Goal: Task Accomplishment & Management: Use online tool/utility

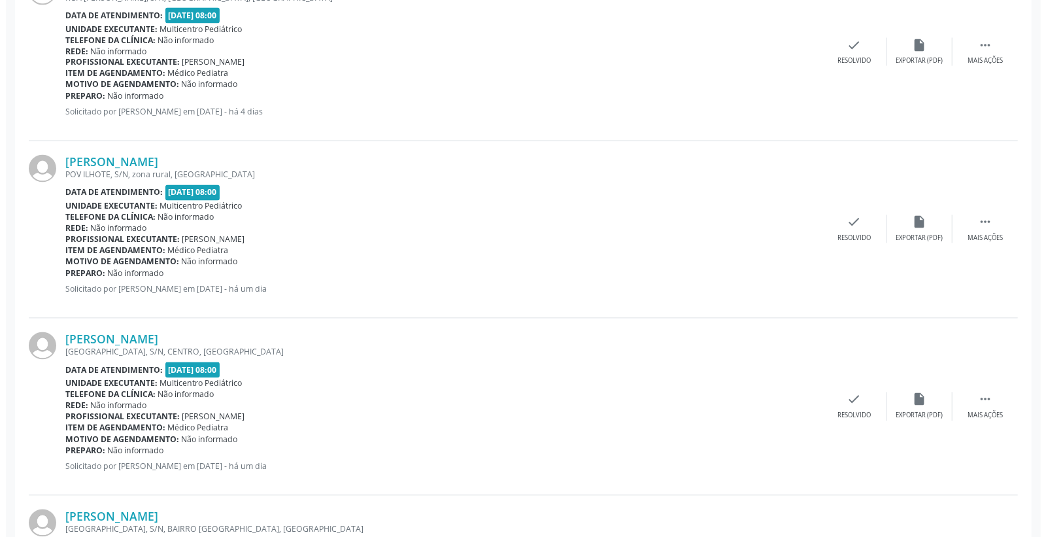
scroll to position [1484, 0]
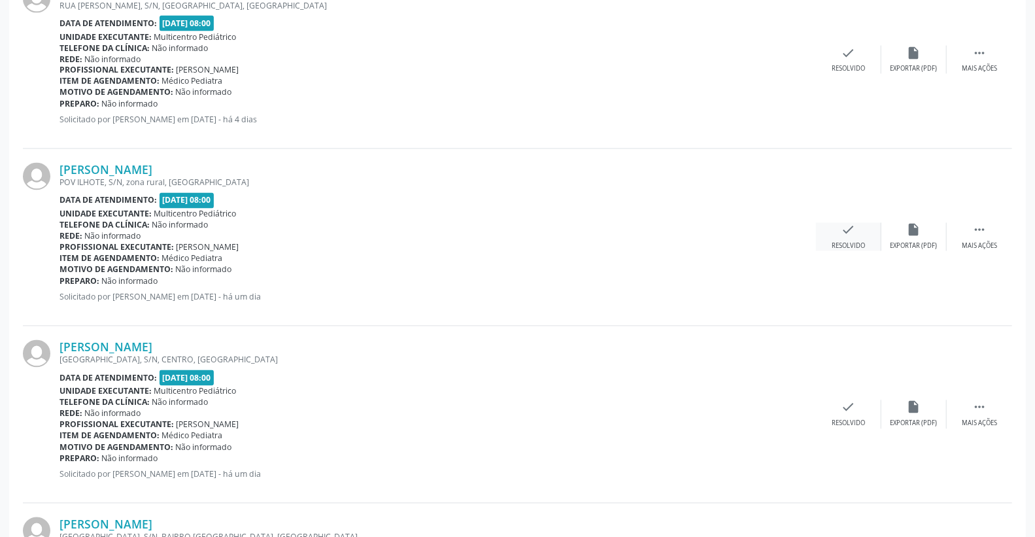
click at [854, 233] on icon "check" at bounding box center [848, 230] width 14 height 14
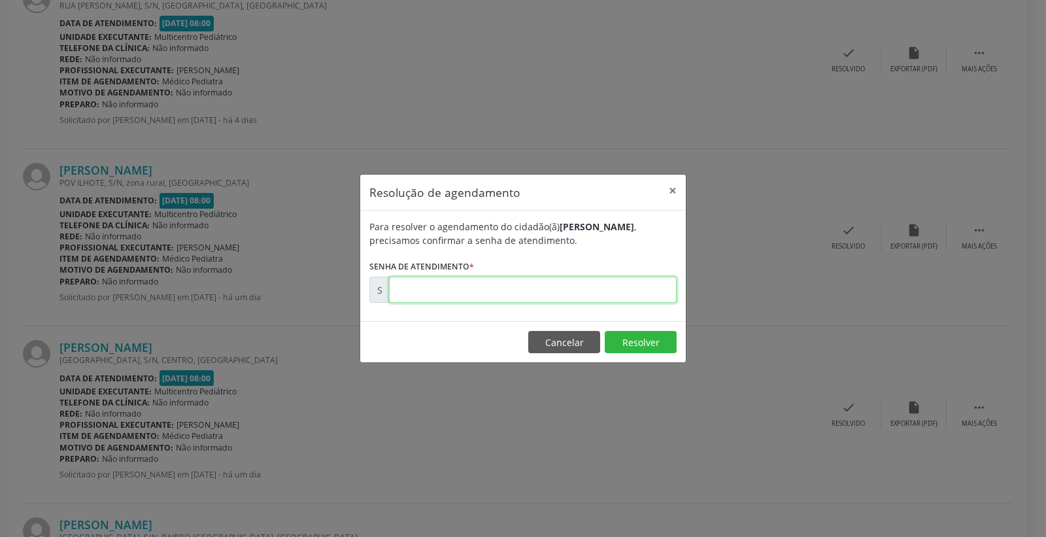
click at [600, 290] on input "text" at bounding box center [533, 290] width 288 height 26
type input "00170978"
click at [626, 338] on button "Resolver" at bounding box center [641, 342] width 72 height 22
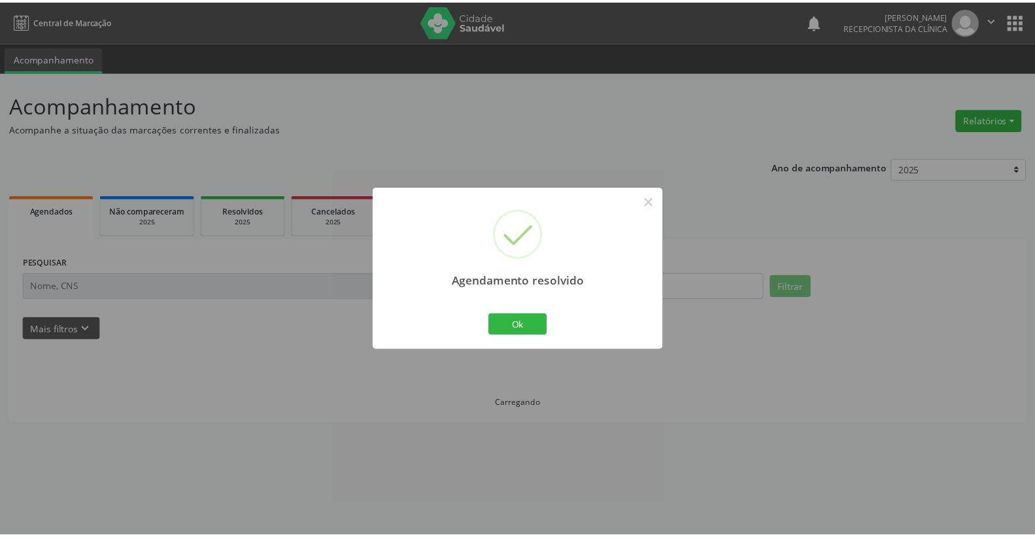
scroll to position [0, 0]
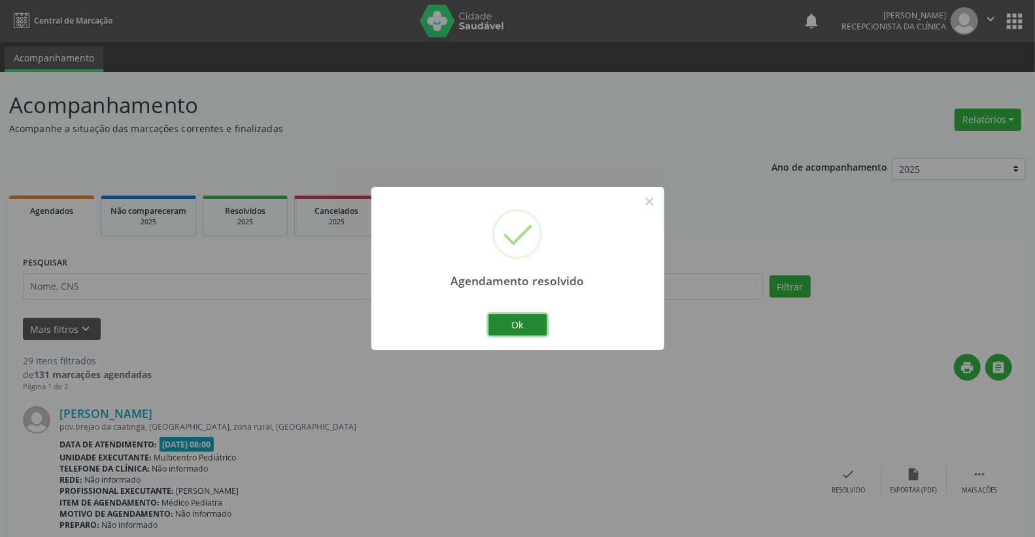
click at [505, 315] on button "Ok" at bounding box center [517, 325] width 59 height 22
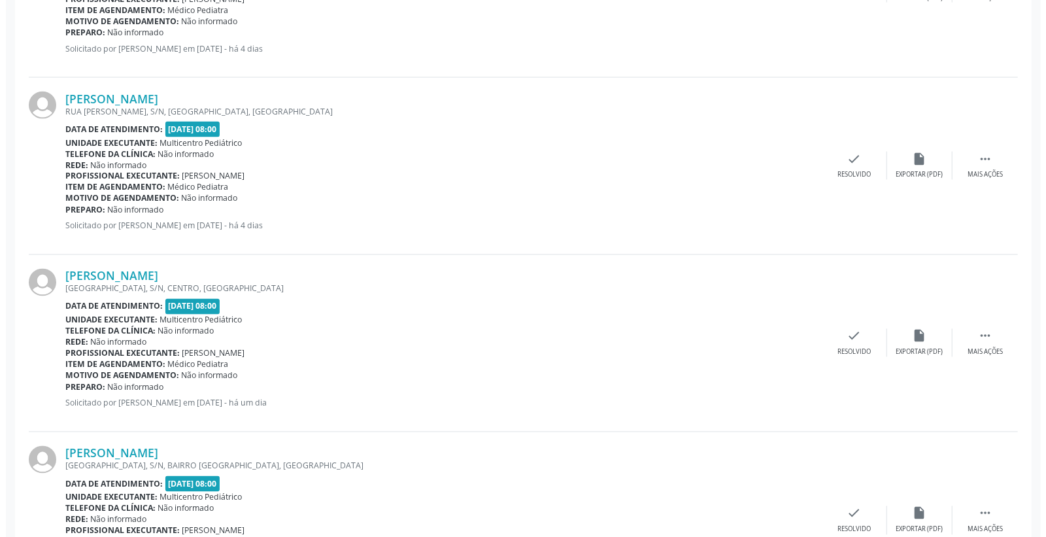
scroll to position [1380, 0]
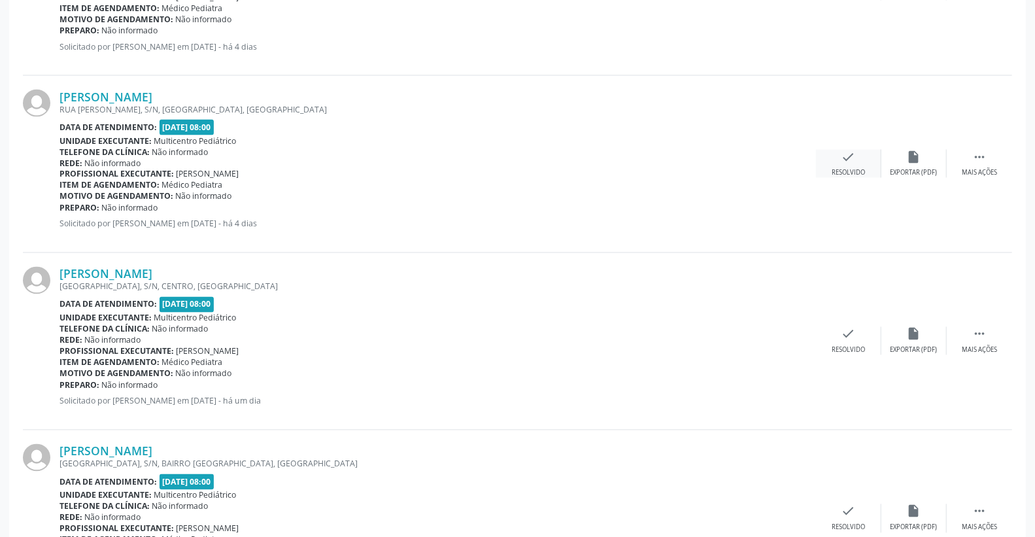
click at [854, 154] on icon "check" at bounding box center [848, 157] width 14 height 14
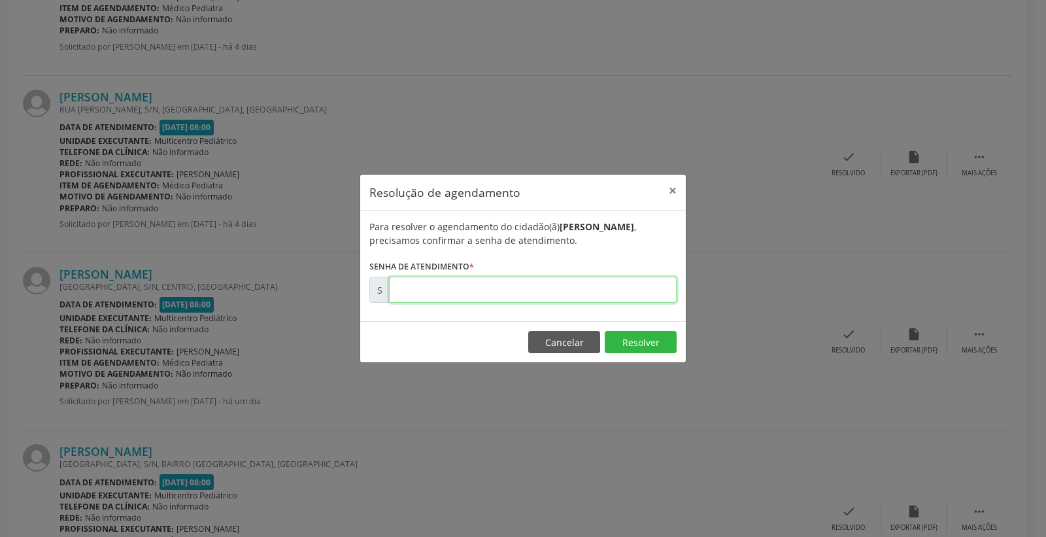
click at [642, 288] on input "text" at bounding box center [533, 290] width 288 height 26
type input "00170907"
click at [648, 343] on button "Resolver" at bounding box center [641, 342] width 72 height 22
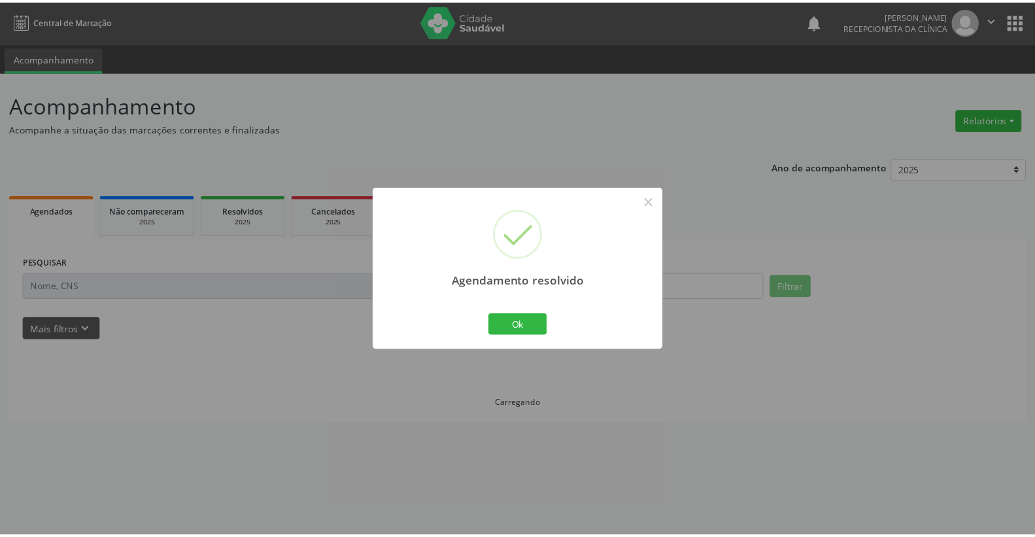
scroll to position [0, 0]
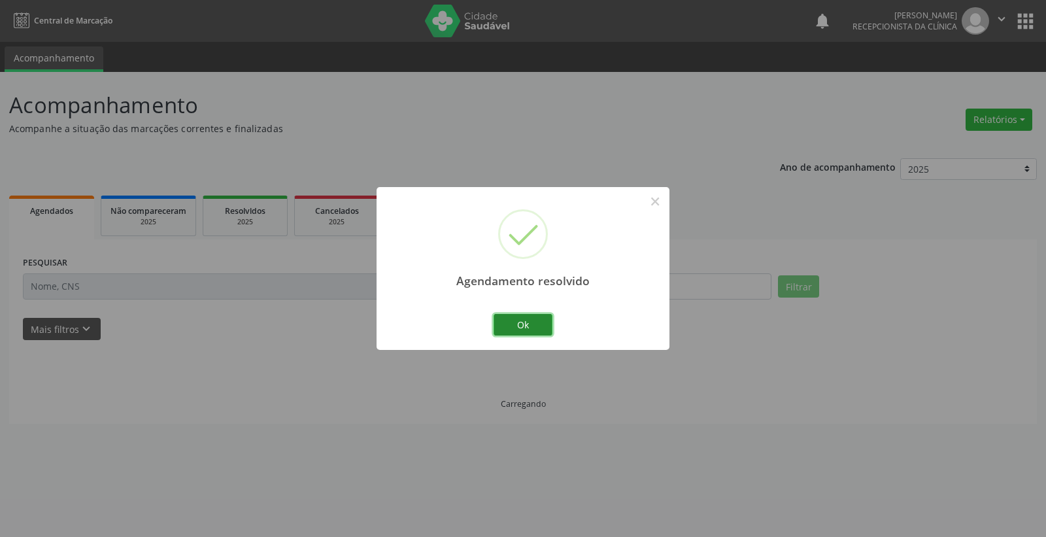
click at [533, 317] on button "Ok" at bounding box center [523, 325] width 59 height 22
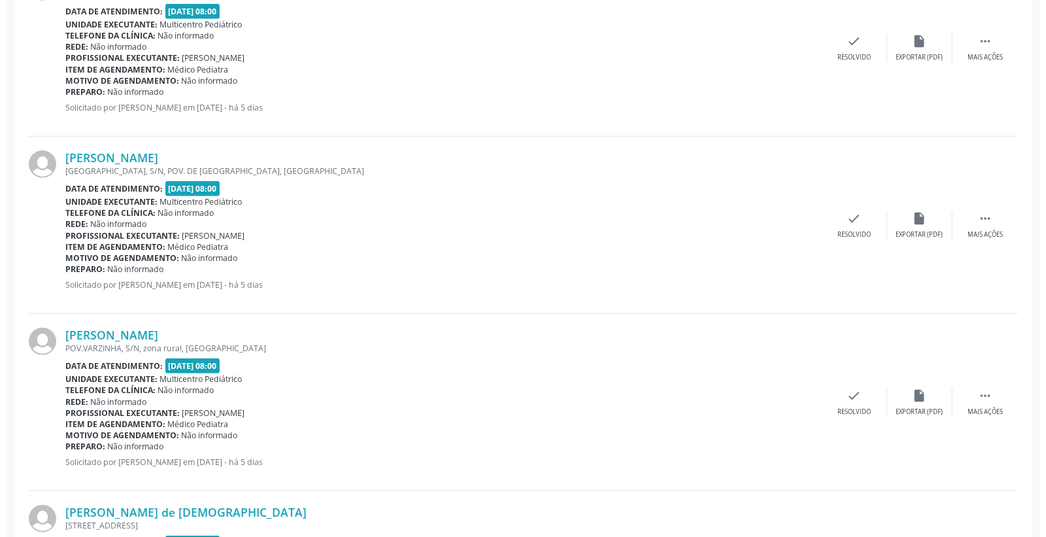
scroll to position [435, 0]
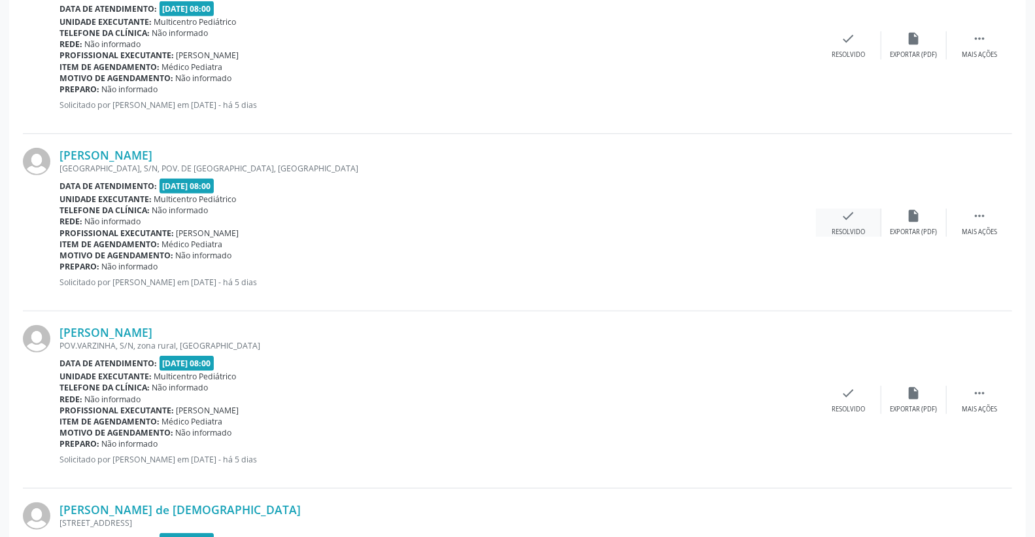
click at [863, 211] on div "check Resolvido" at bounding box center [848, 223] width 65 height 28
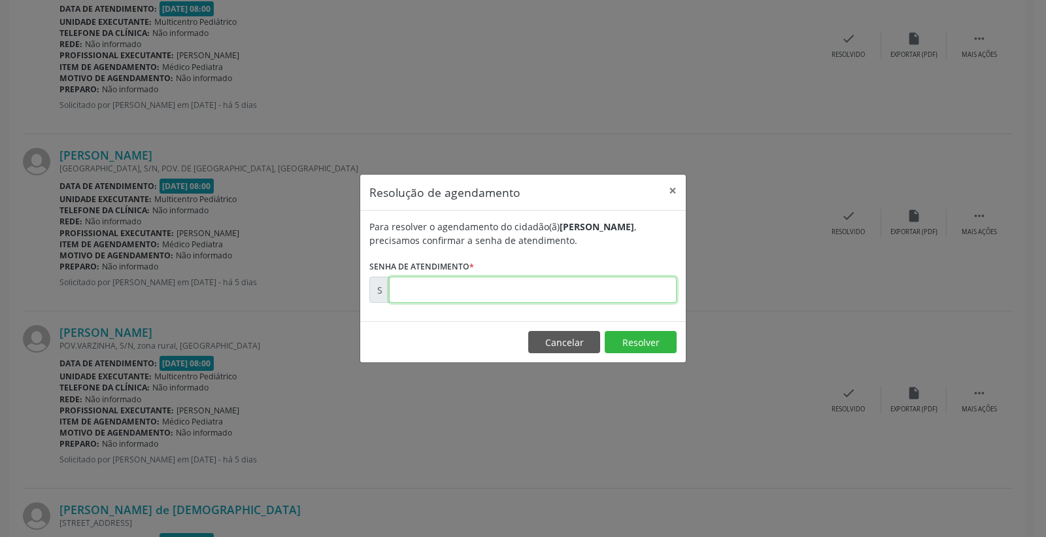
drag, startPoint x: 586, startPoint y: 284, endPoint x: 598, endPoint y: 290, distance: 12.9
click at [586, 284] on input "text" at bounding box center [533, 290] width 288 height 26
type input "00170560"
click at [633, 345] on button "Resolver" at bounding box center [641, 342] width 72 height 22
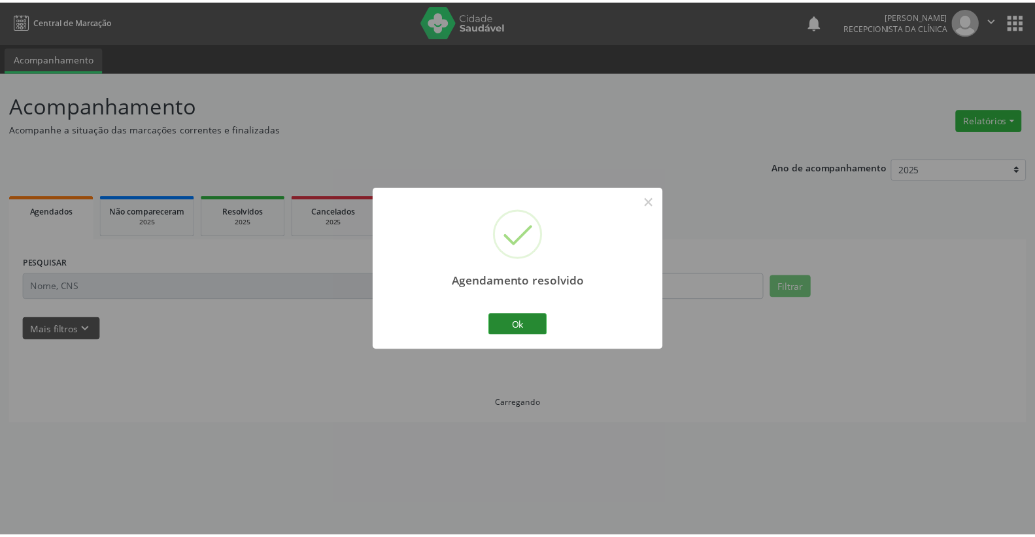
scroll to position [0, 0]
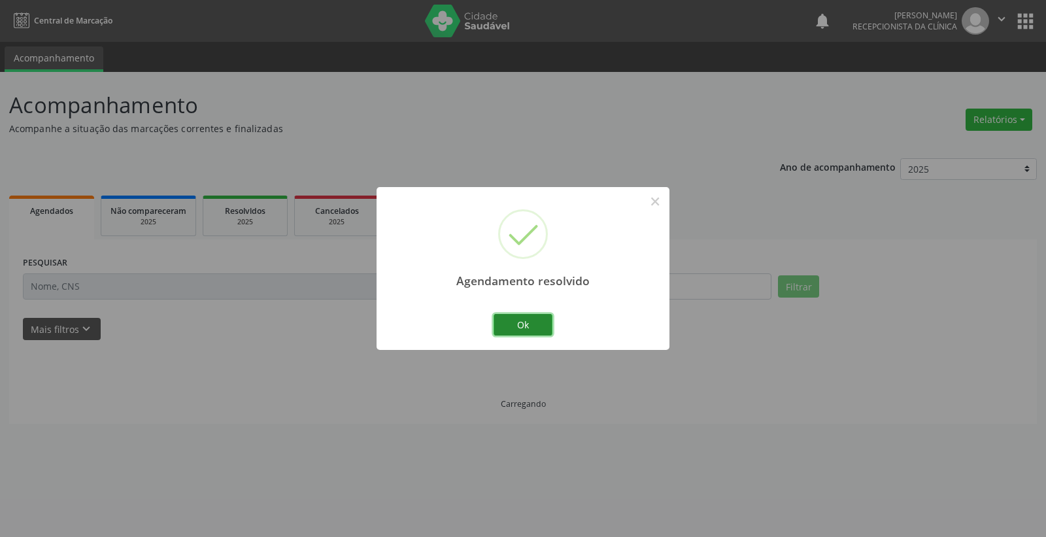
click at [524, 318] on button "Ok" at bounding box center [523, 325] width 59 height 22
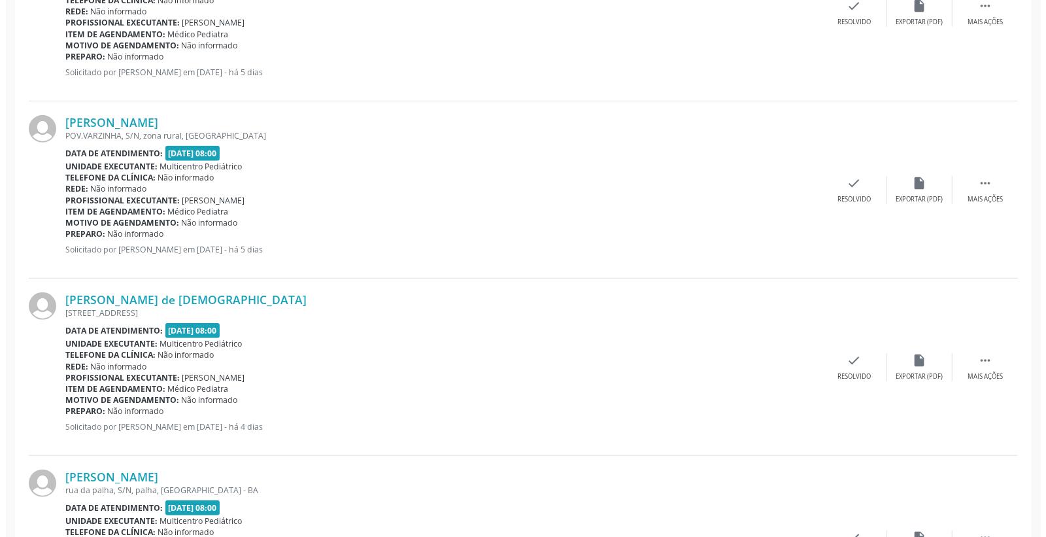
scroll to position [654, 0]
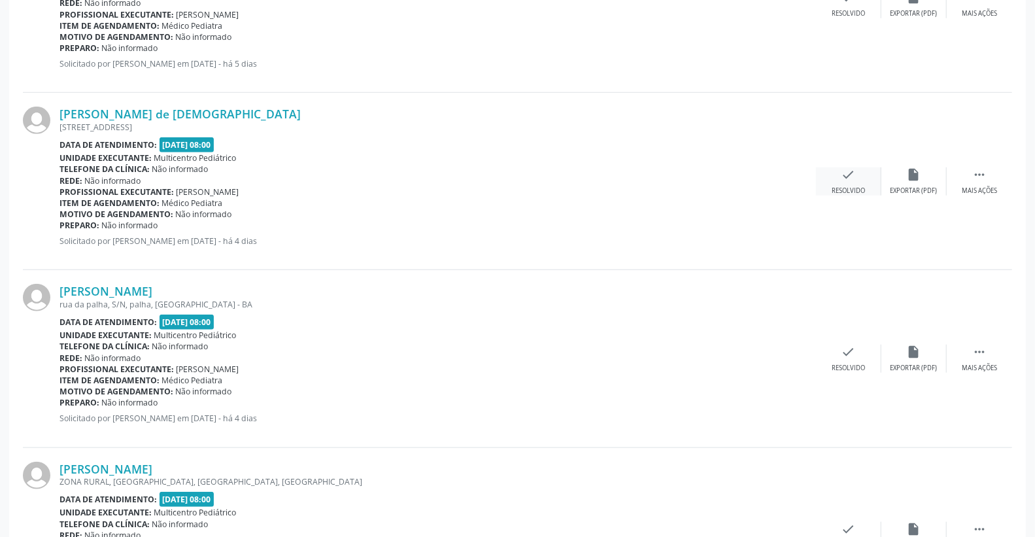
click at [851, 177] on icon "check" at bounding box center [848, 174] width 14 height 14
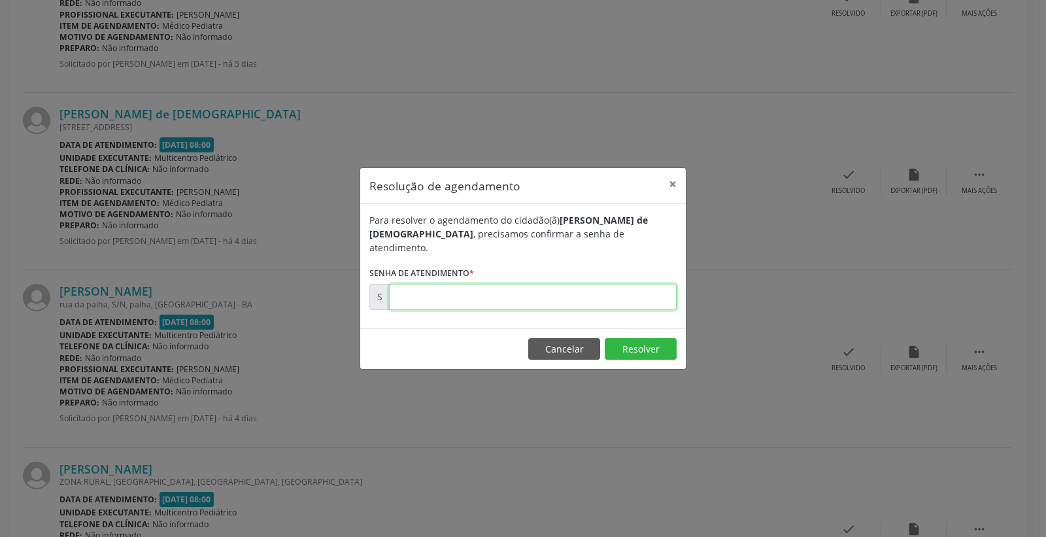
click at [594, 284] on input "text" at bounding box center [533, 297] width 288 height 26
type input "00170763"
click at [628, 345] on button "Resolver" at bounding box center [641, 349] width 72 height 22
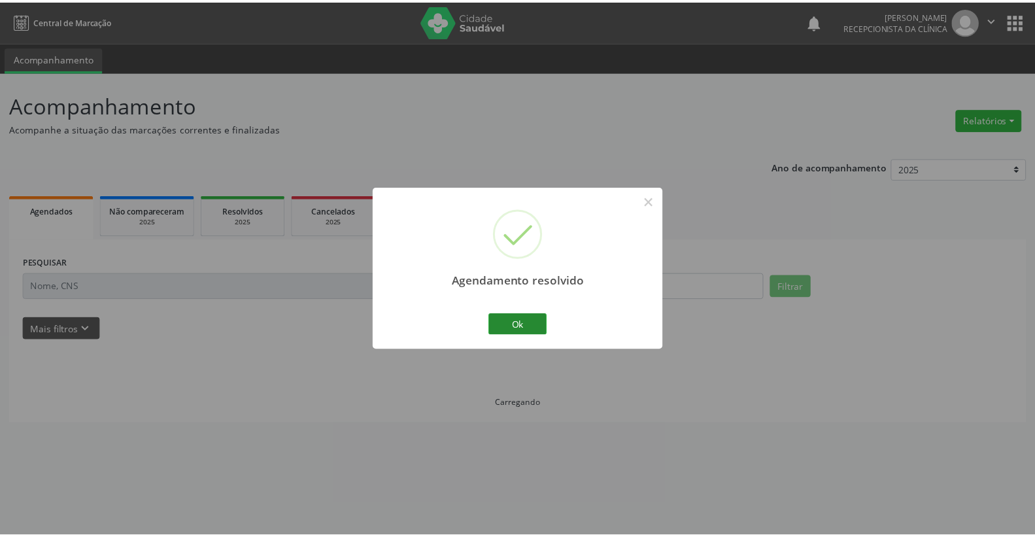
scroll to position [0, 0]
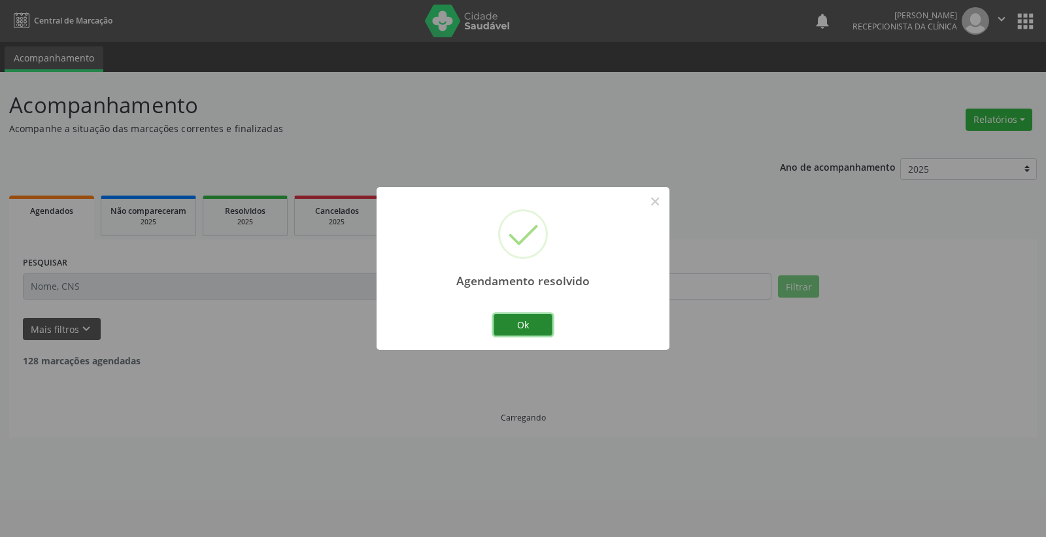
click at [531, 323] on button "Ok" at bounding box center [523, 325] width 59 height 22
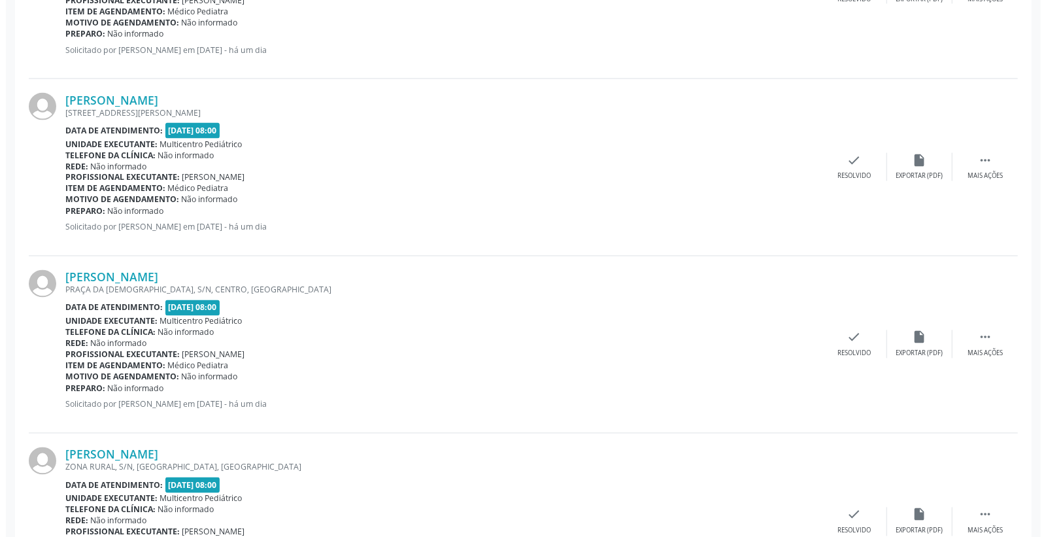
scroll to position [1380, 0]
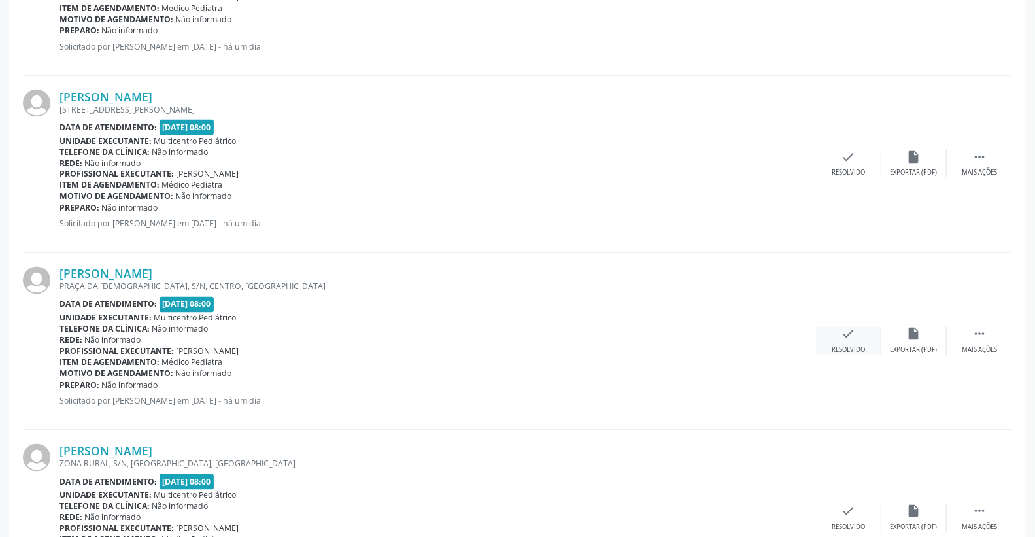
click at [864, 344] on div "check Resolvido" at bounding box center [848, 341] width 65 height 28
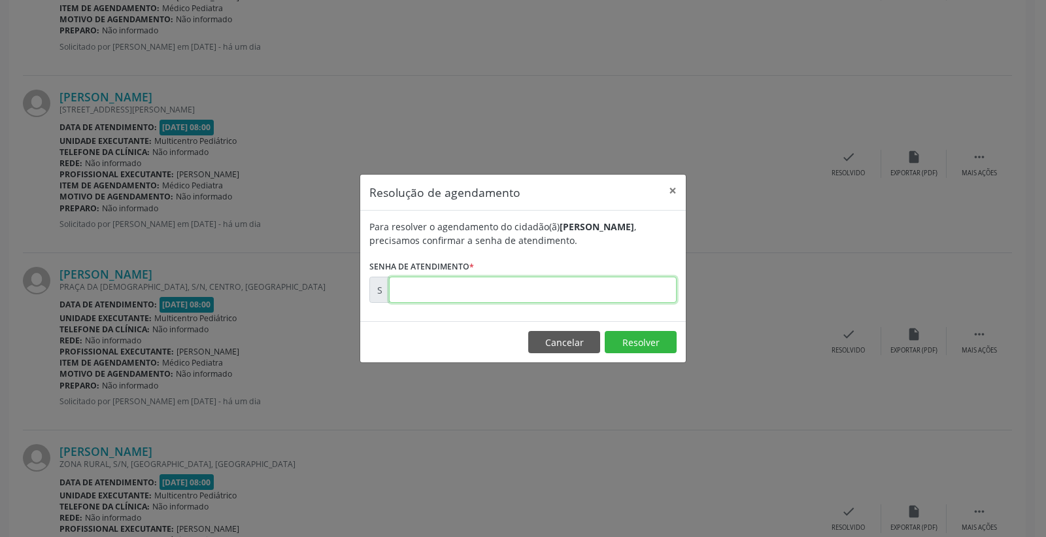
click at [626, 284] on input "text" at bounding box center [533, 290] width 288 height 26
type input "00171063"
click at [641, 348] on button "Resolver" at bounding box center [641, 342] width 72 height 22
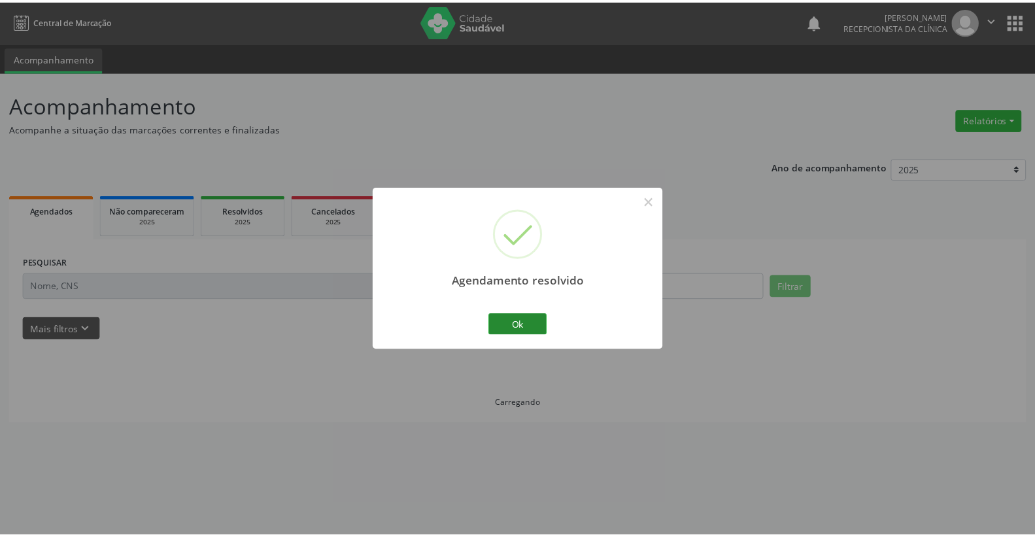
scroll to position [0, 0]
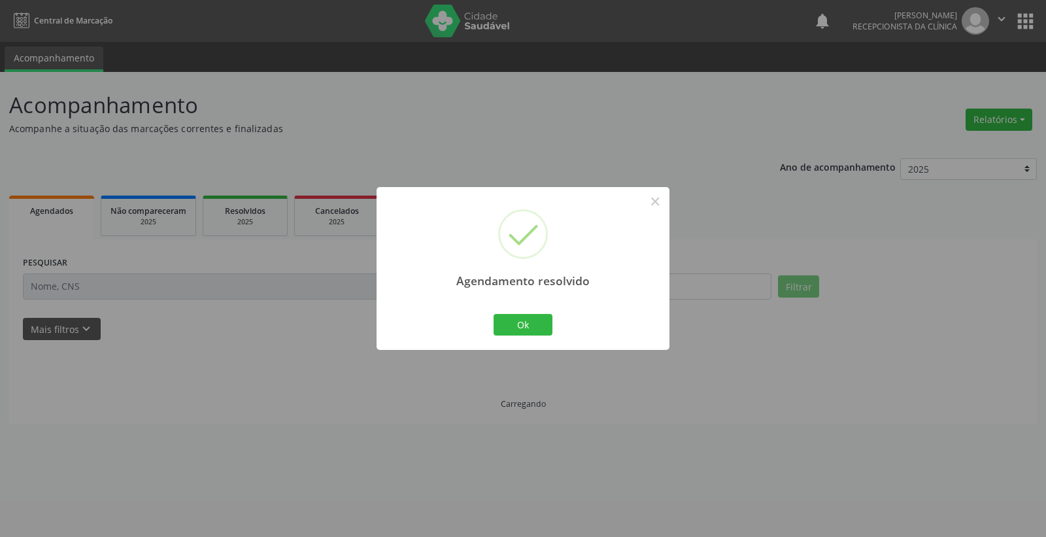
click at [508, 312] on div "Ok Cancel" at bounding box center [523, 324] width 65 height 27
click at [509, 323] on button "Ok" at bounding box center [523, 325] width 59 height 22
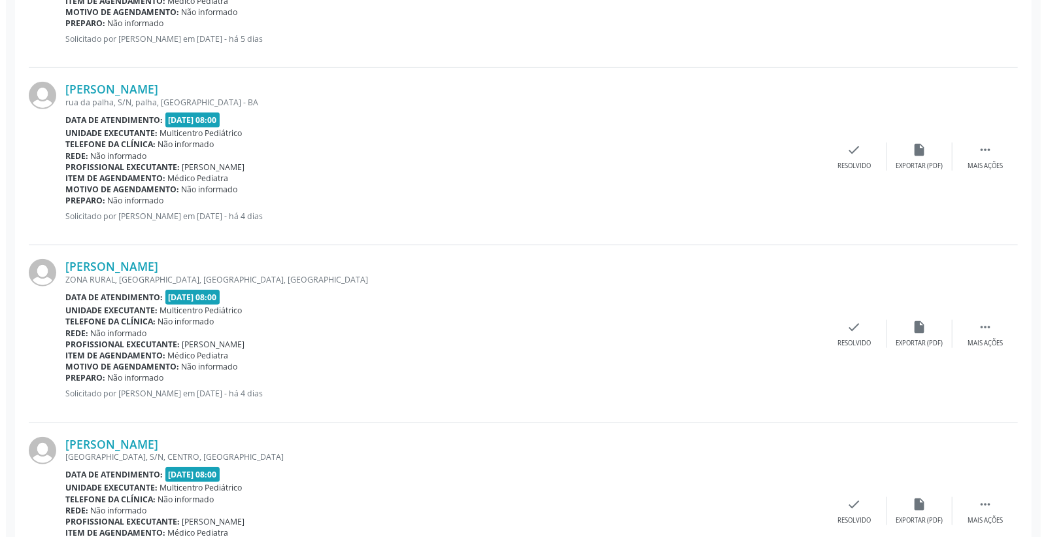
scroll to position [654, 0]
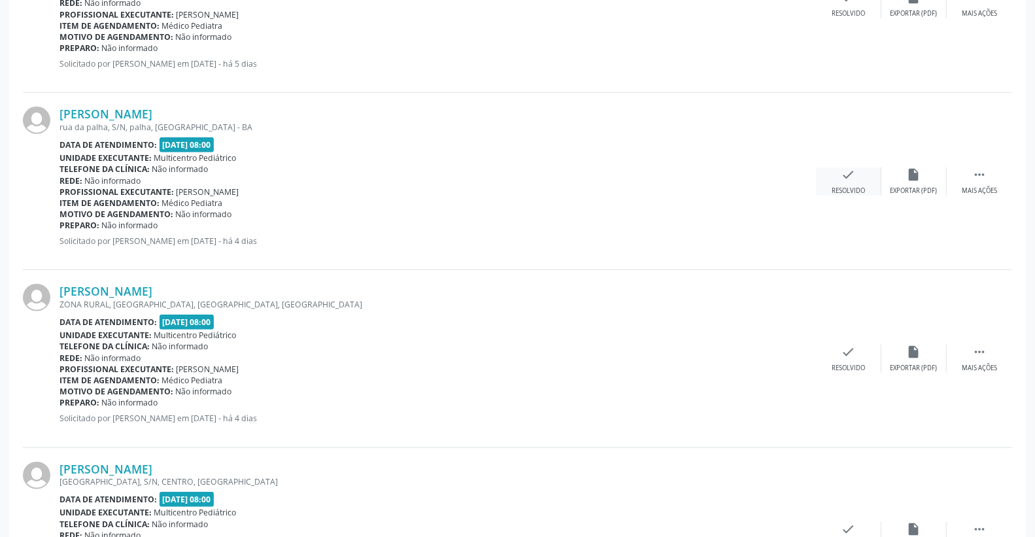
click at [854, 174] on icon "check" at bounding box center [848, 174] width 14 height 14
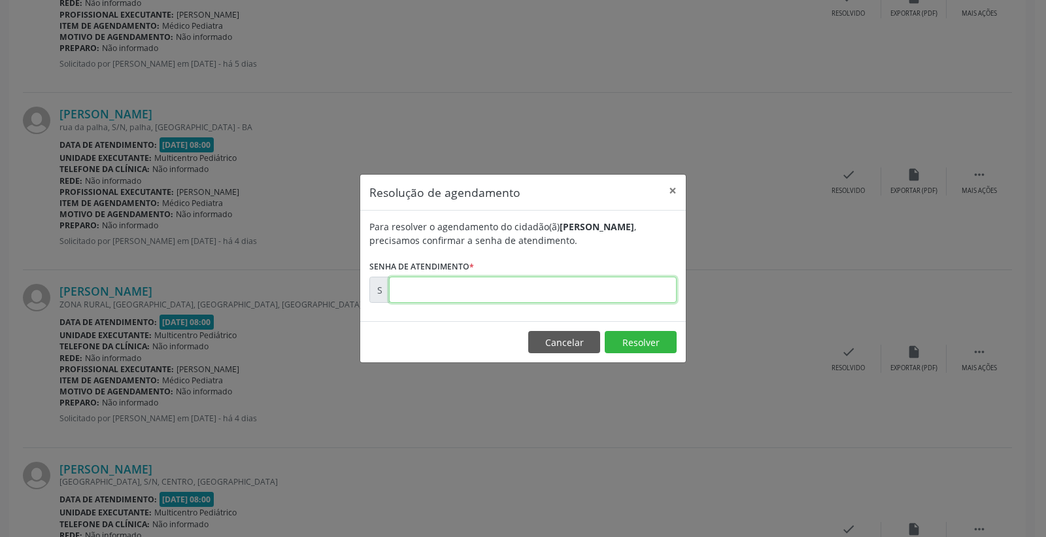
click at [661, 282] on input "text" at bounding box center [533, 290] width 288 height 26
type input "00170804"
click at [622, 331] on button "Resolver" at bounding box center [641, 342] width 72 height 22
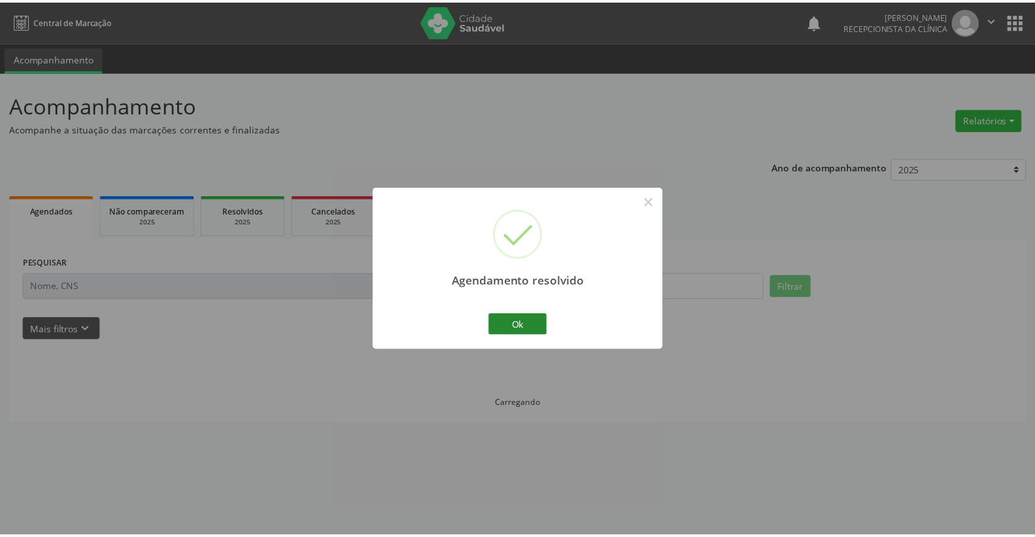
scroll to position [0, 0]
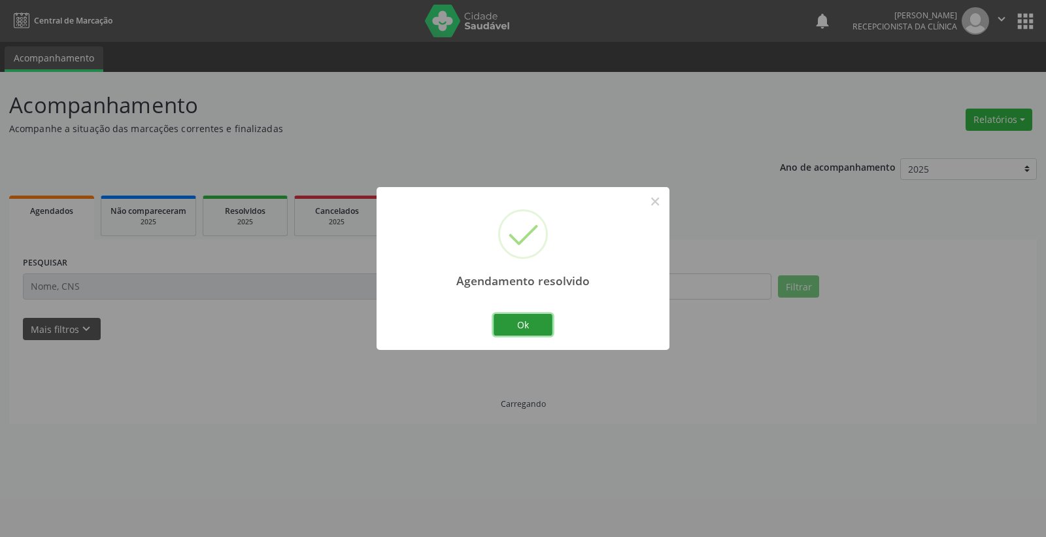
drag, startPoint x: 544, startPoint y: 323, endPoint x: 552, endPoint y: 331, distance: 12.0
click at [545, 324] on button "Ok" at bounding box center [523, 325] width 59 height 22
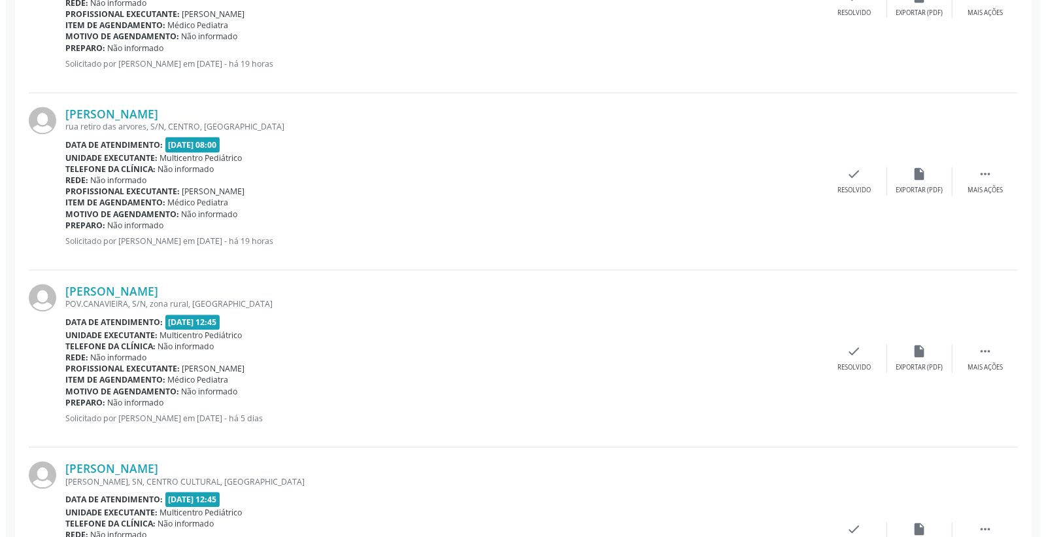
scroll to position [1743, 0]
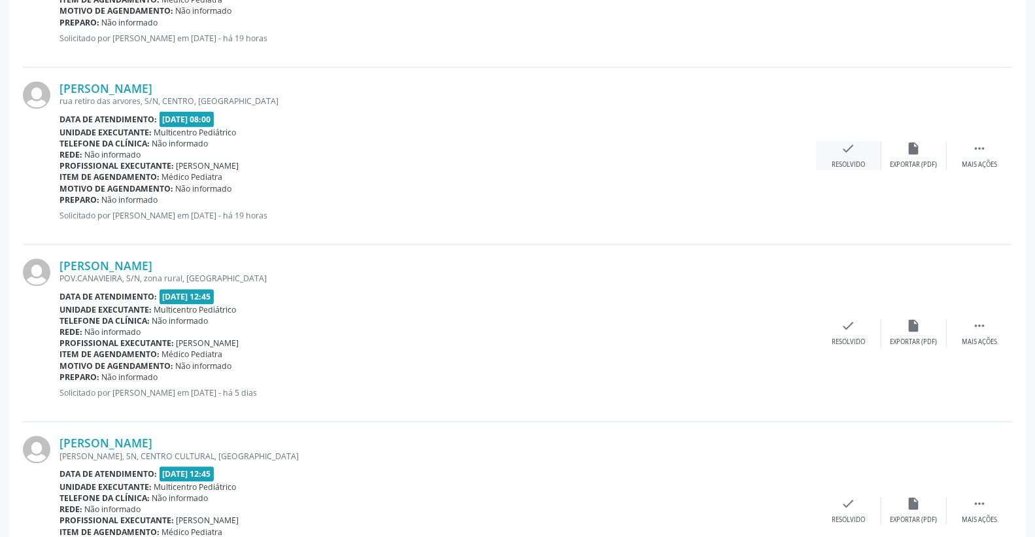
click at [858, 154] on div "check Resolvido" at bounding box center [848, 155] width 65 height 28
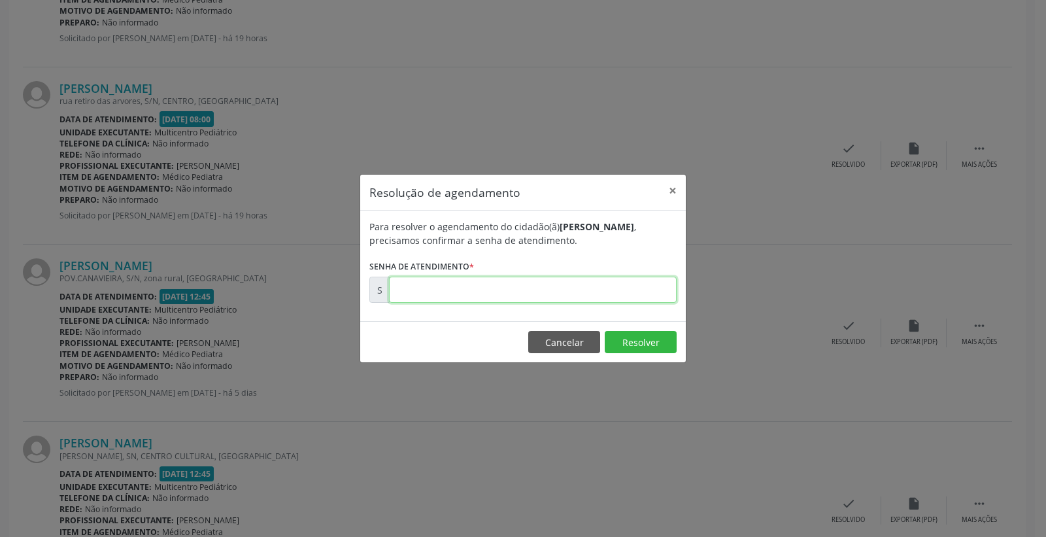
click at [591, 285] on input "text" at bounding box center [533, 290] width 288 height 26
type input "00171133"
click at [656, 336] on button "Resolver" at bounding box center [641, 342] width 72 height 22
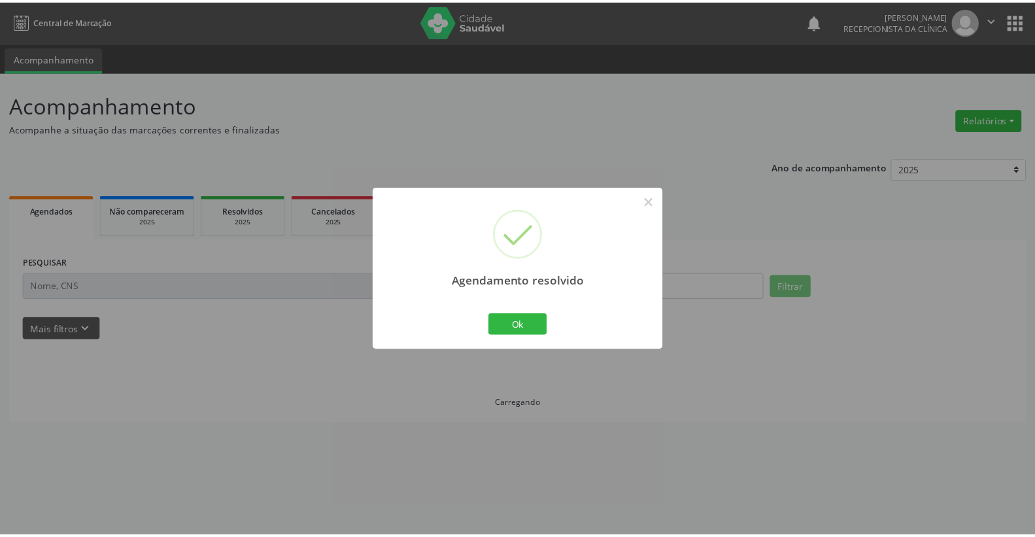
scroll to position [0, 0]
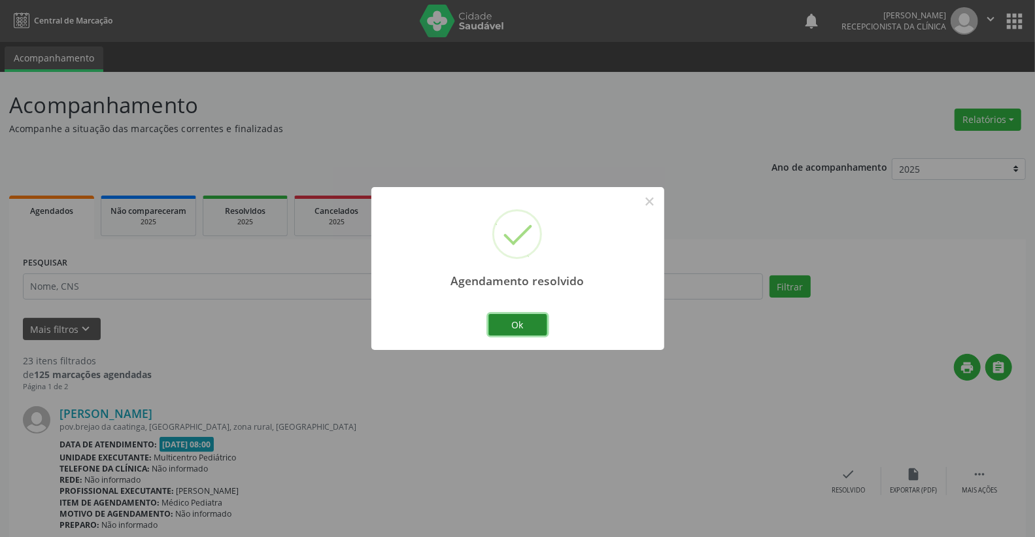
click at [511, 324] on button "Ok" at bounding box center [517, 325] width 59 height 22
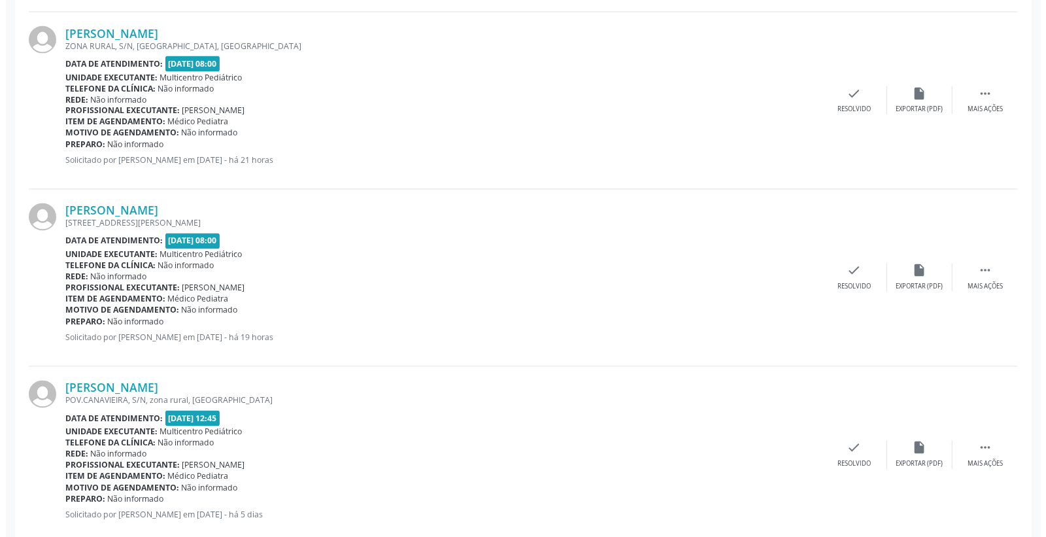
scroll to position [1453, 0]
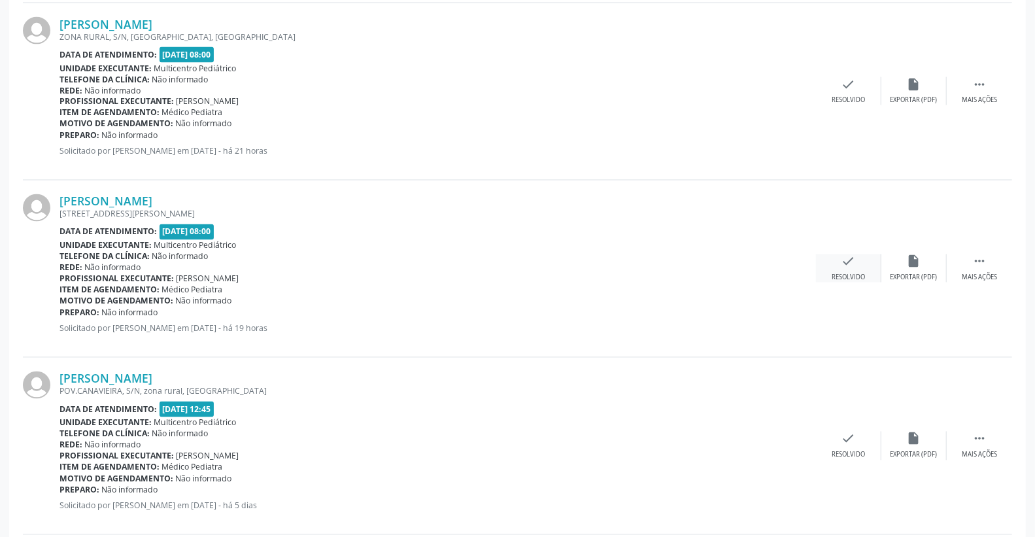
click at [851, 258] on icon "check" at bounding box center [848, 261] width 14 height 14
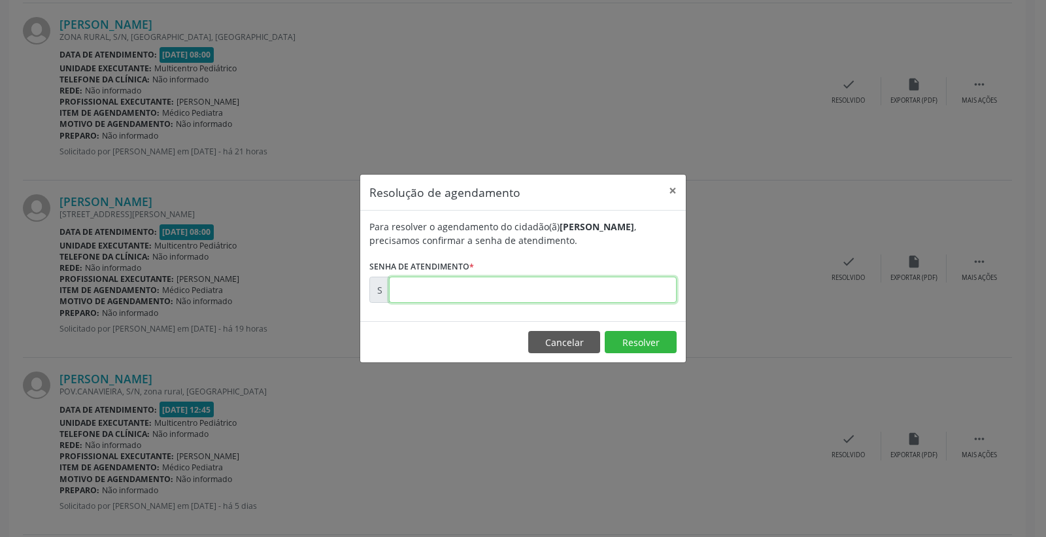
drag, startPoint x: 647, startPoint y: 286, endPoint x: 630, endPoint y: 310, distance: 29.4
click at [646, 289] on input "text" at bounding box center [533, 290] width 288 height 26
type input "00171131"
click at [638, 340] on button "Resolver" at bounding box center [641, 342] width 72 height 22
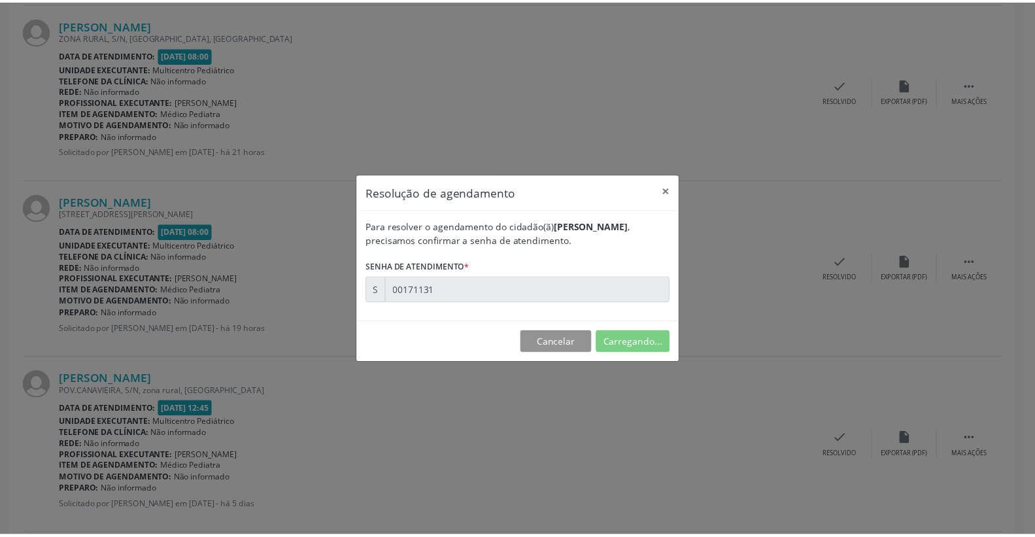
scroll to position [0, 0]
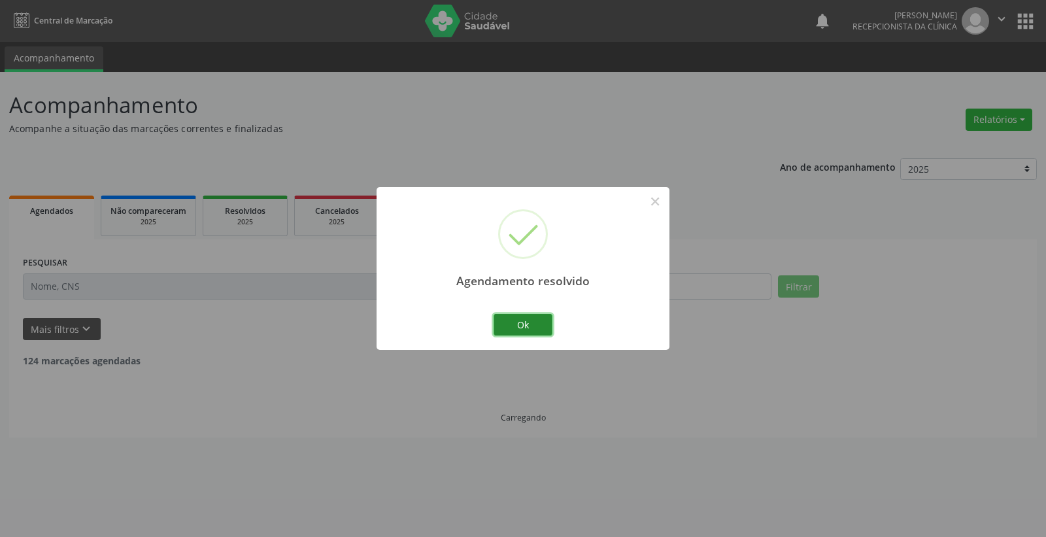
click at [535, 321] on button "Ok" at bounding box center [523, 325] width 59 height 22
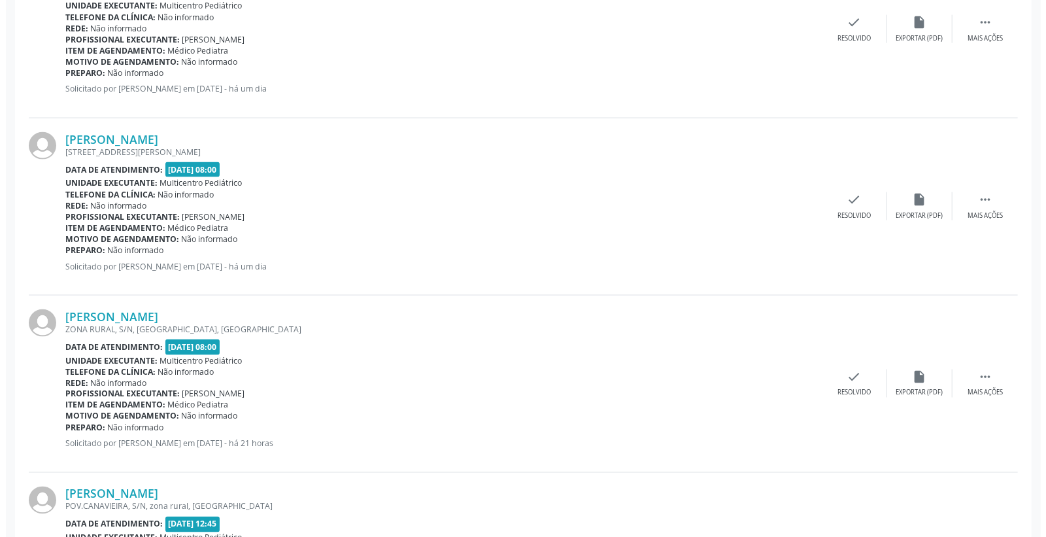
scroll to position [1162, 0]
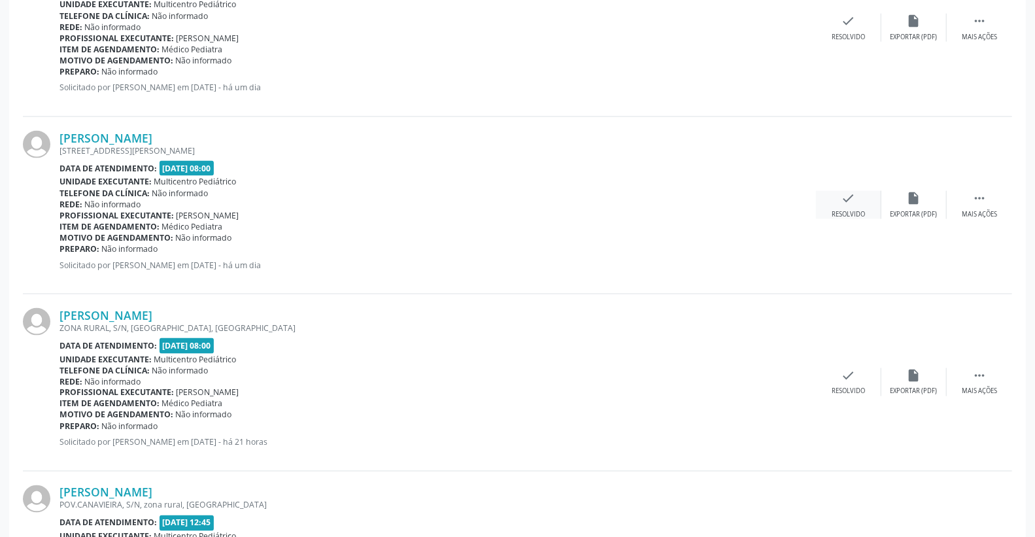
click at [846, 194] on icon "check" at bounding box center [848, 198] width 14 height 14
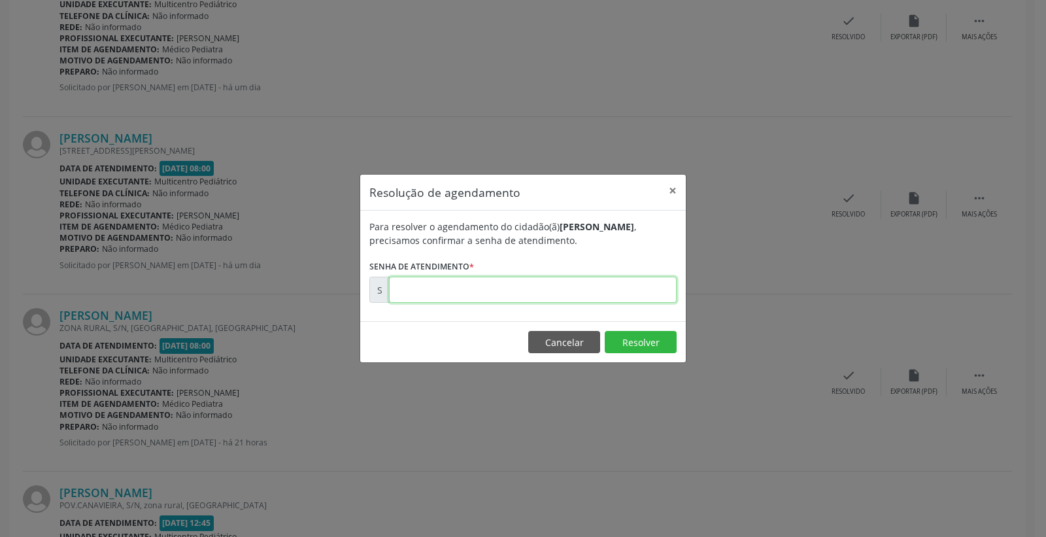
click at [639, 284] on input "text" at bounding box center [533, 290] width 288 height 26
type input "00171053"
click at [654, 323] on footer "Cancelar Resolver" at bounding box center [523, 341] width 326 height 41
click at [652, 333] on button "Resolver" at bounding box center [641, 342] width 72 height 22
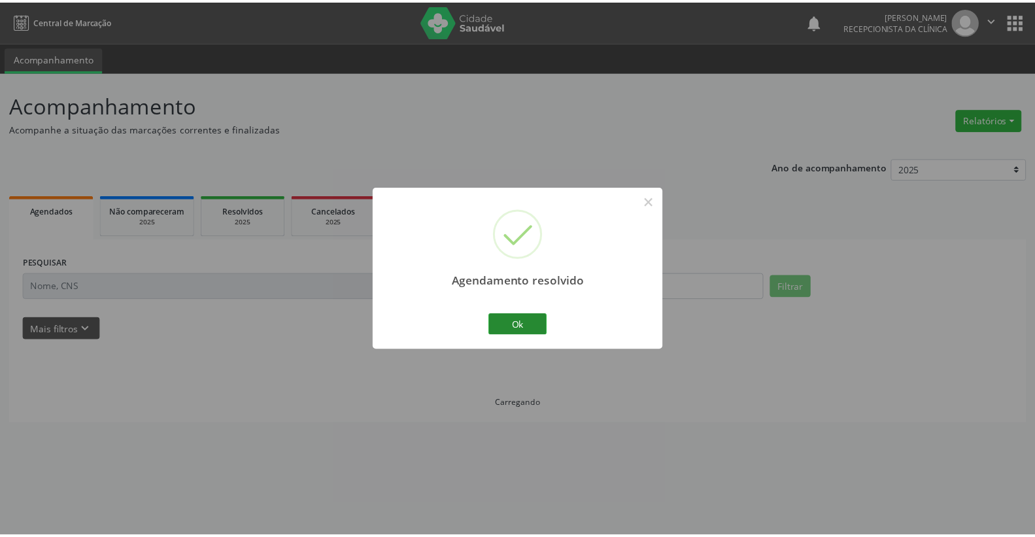
scroll to position [0, 0]
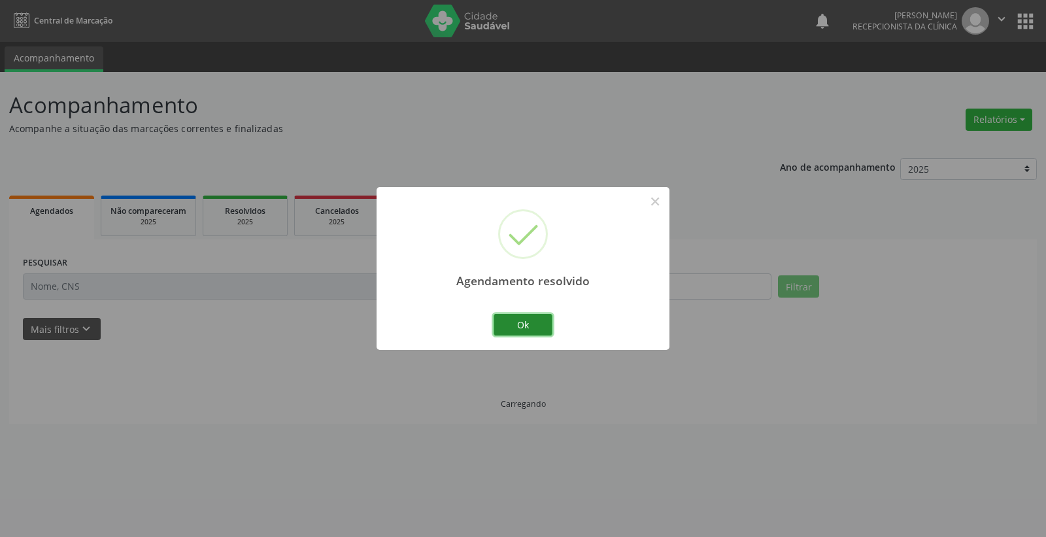
click at [531, 316] on button "Ok" at bounding box center [523, 325] width 59 height 22
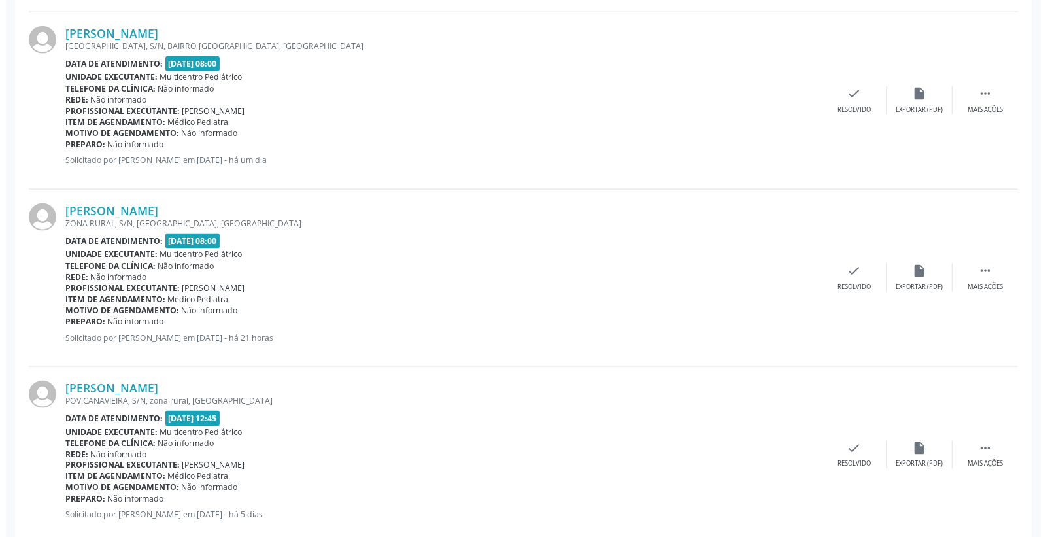
scroll to position [1017, 0]
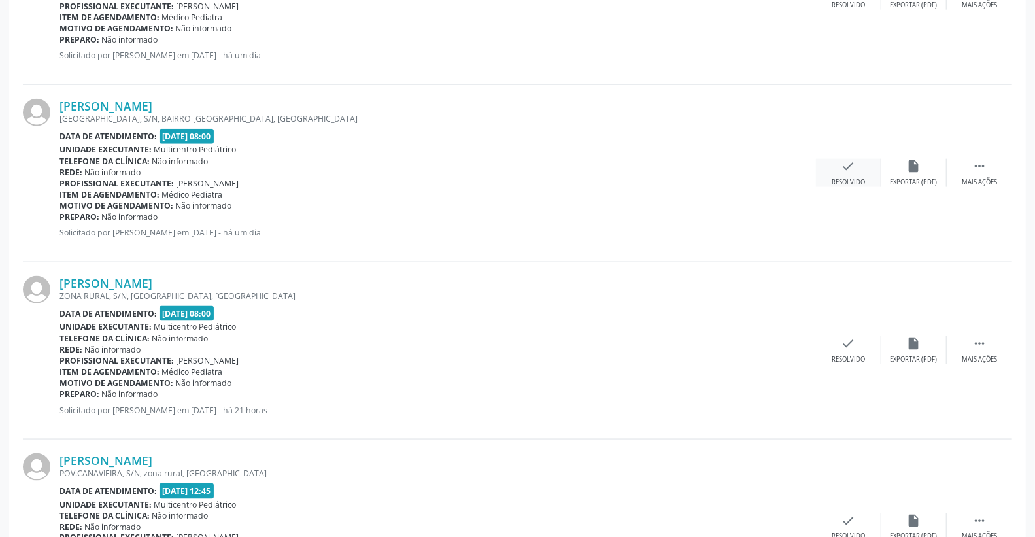
click at [842, 169] on icon "check" at bounding box center [848, 166] width 14 height 14
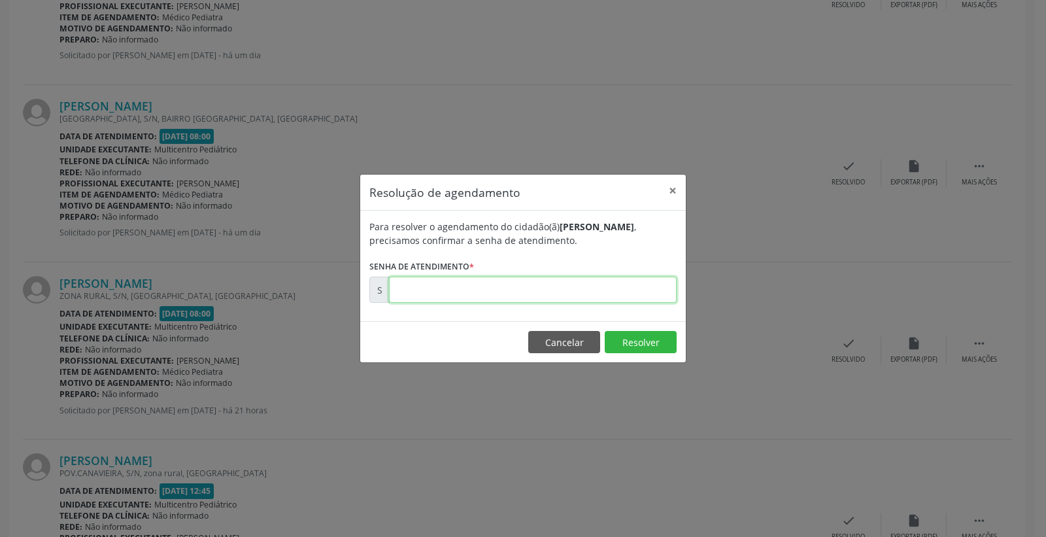
click at [639, 298] on input "text" at bounding box center [533, 290] width 288 height 26
type input "00171029"
click at [630, 345] on button "Resolver" at bounding box center [641, 342] width 72 height 22
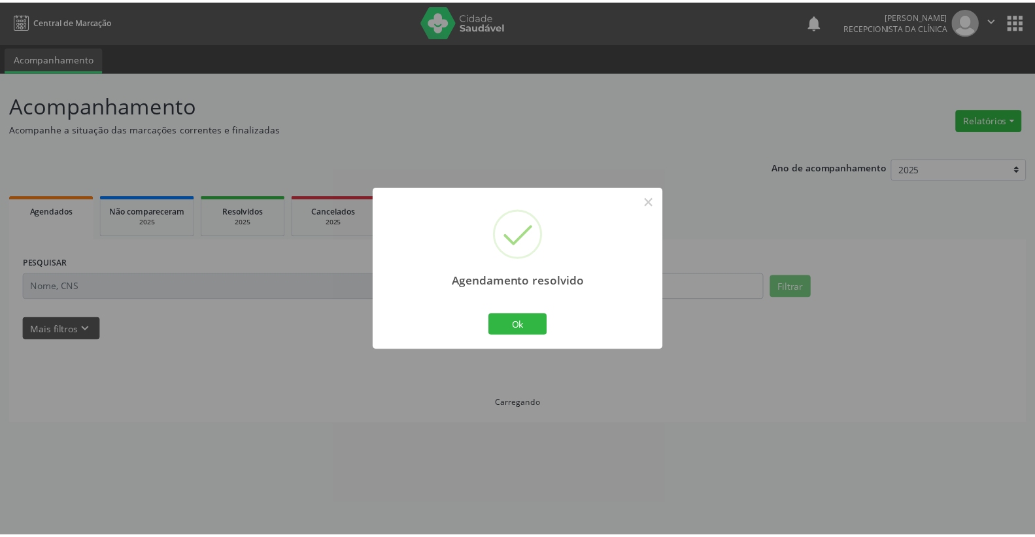
scroll to position [0, 0]
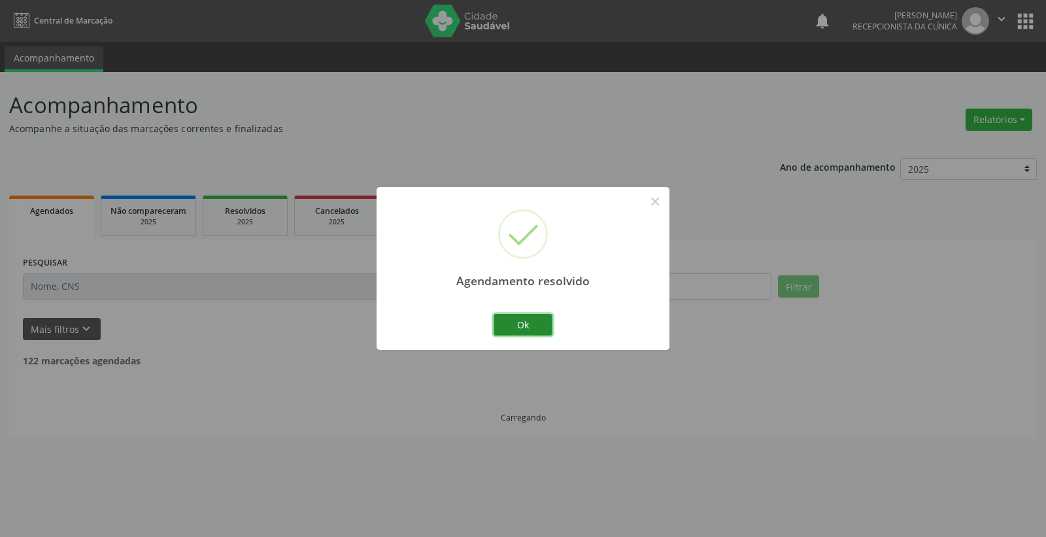
click at [524, 328] on button "Ok" at bounding box center [523, 325] width 59 height 22
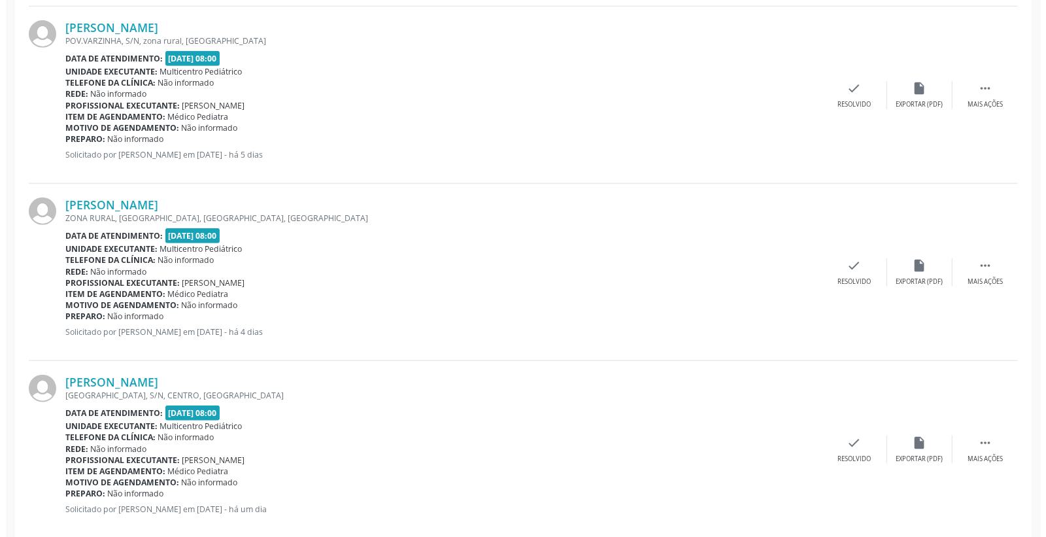
scroll to position [654, 0]
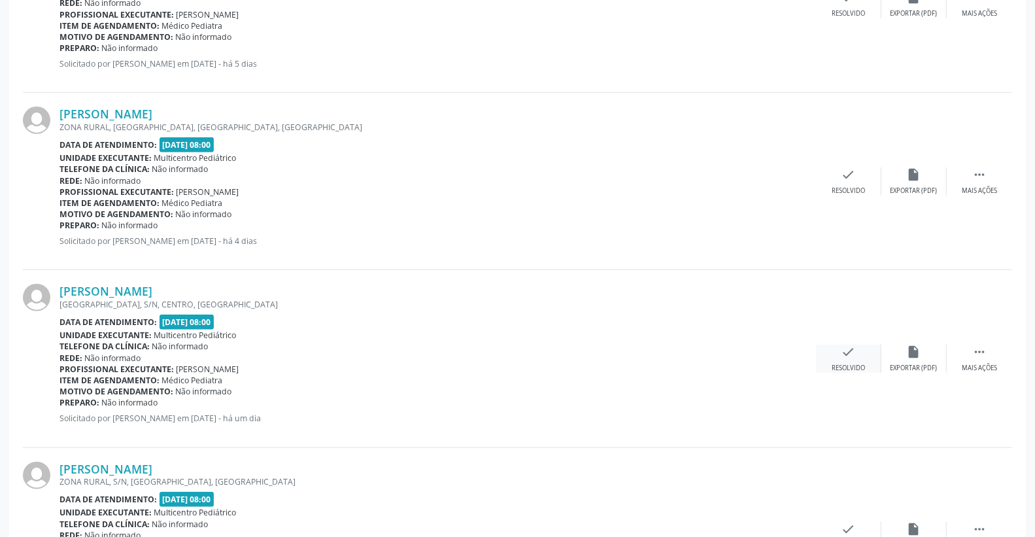
click at [851, 353] on icon "check" at bounding box center [848, 352] width 14 height 14
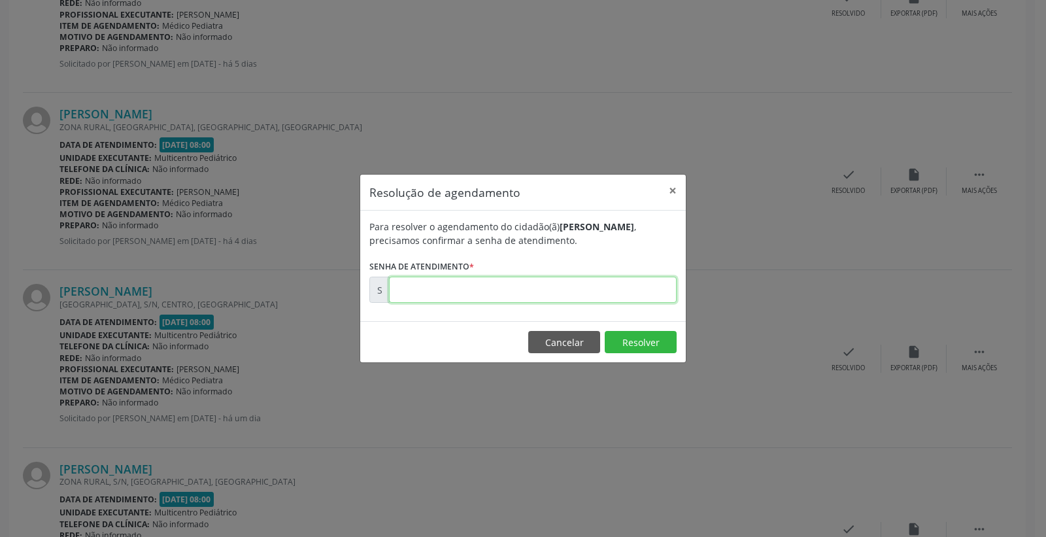
click at [608, 289] on input "text" at bounding box center [533, 290] width 288 height 26
type input "00171028"
click at [629, 331] on button "Resolver" at bounding box center [641, 342] width 72 height 22
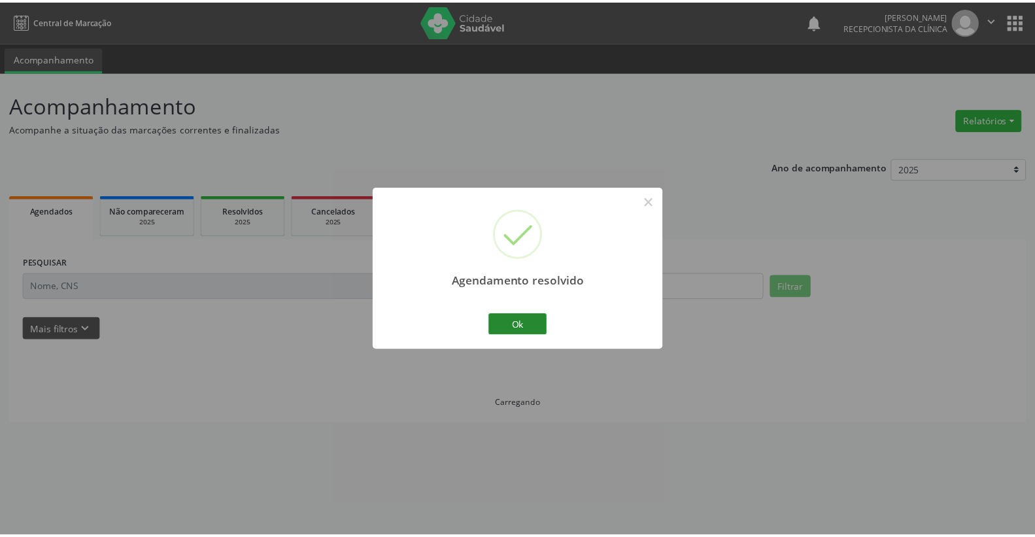
scroll to position [0, 0]
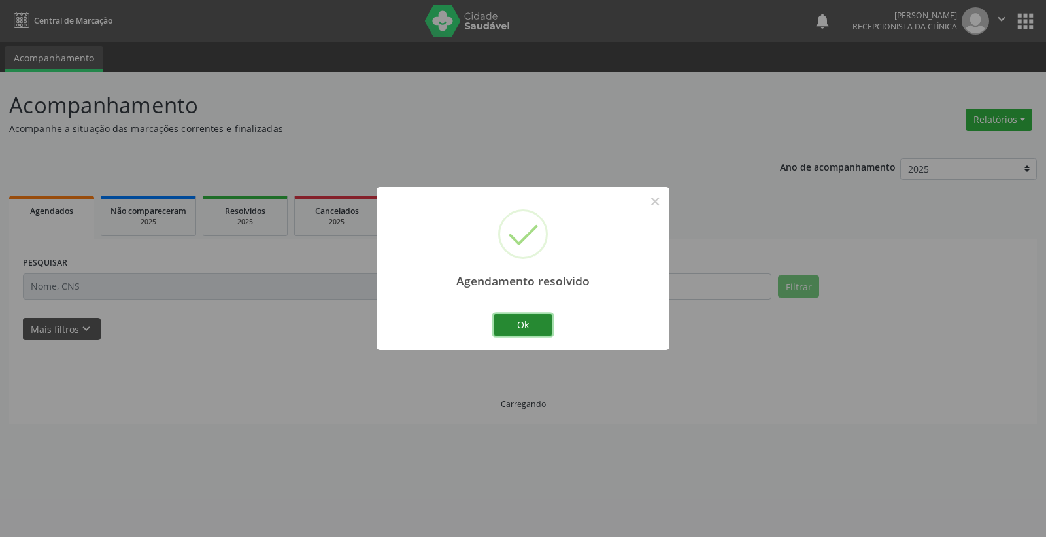
click at [543, 321] on button "Ok" at bounding box center [523, 325] width 59 height 22
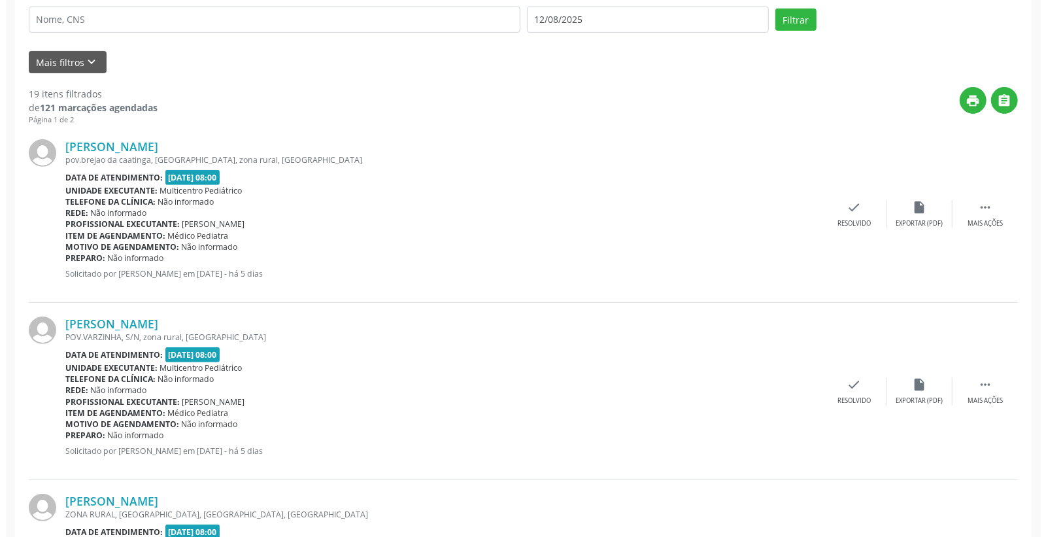
scroll to position [363, 0]
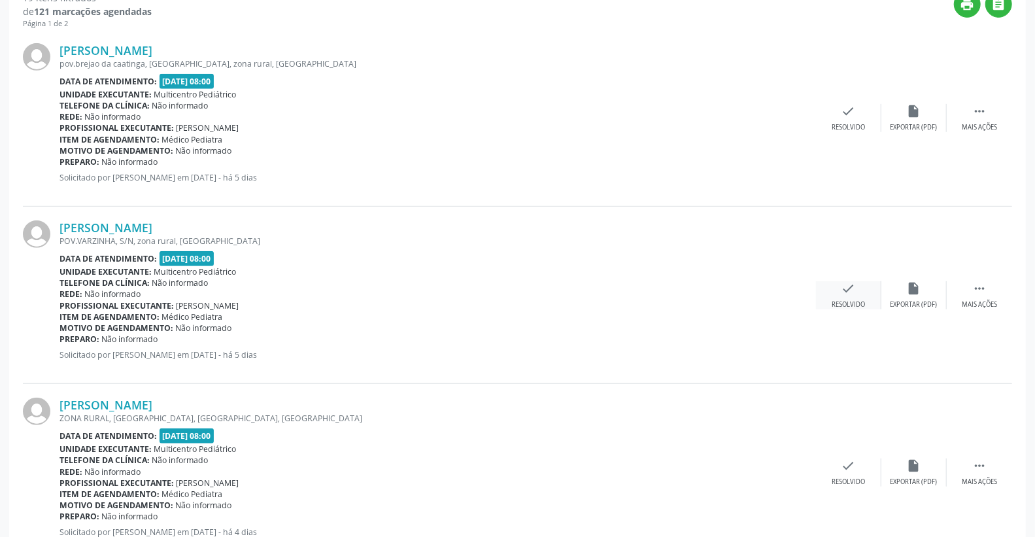
click at [847, 286] on icon "check" at bounding box center [848, 288] width 14 height 14
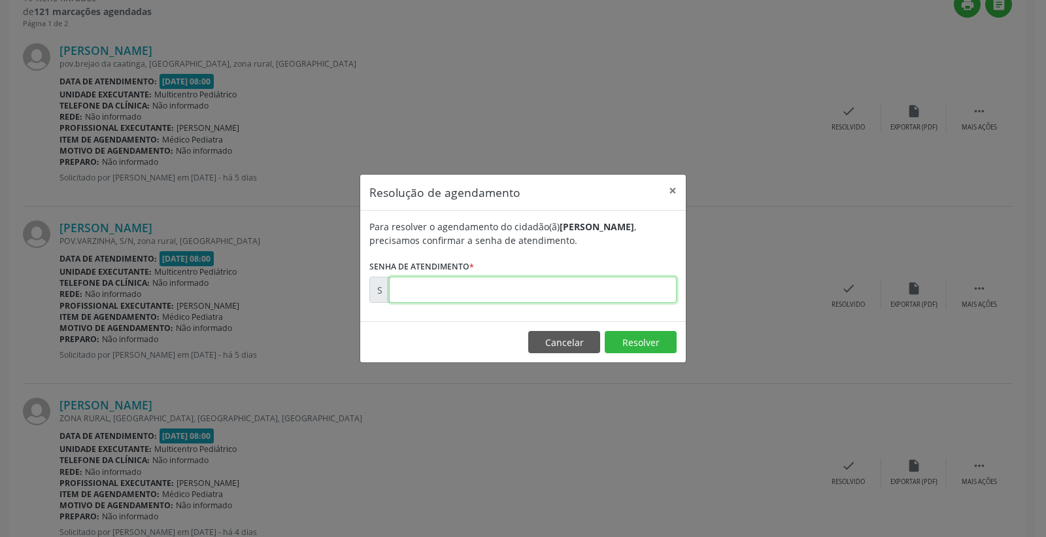
click at [574, 281] on input "text" at bounding box center [533, 290] width 288 height 26
type input "00170657"
click at [633, 345] on button "Resolver" at bounding box center [641, 342] width 72 height 22
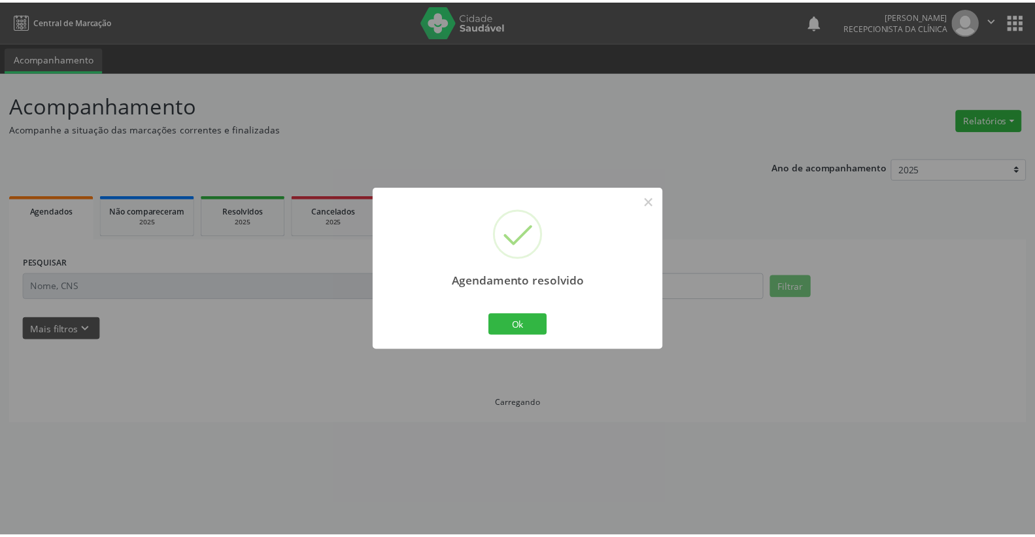
scroll to position [0, 0]
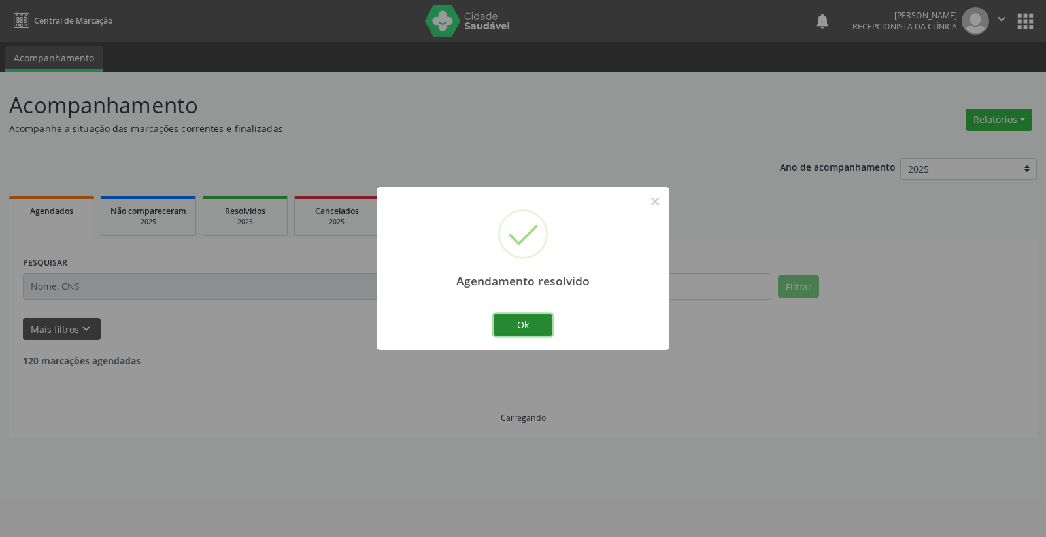
click at [533, 323] on button "Ok" at bounding box center [523, 325] width 59 height 22
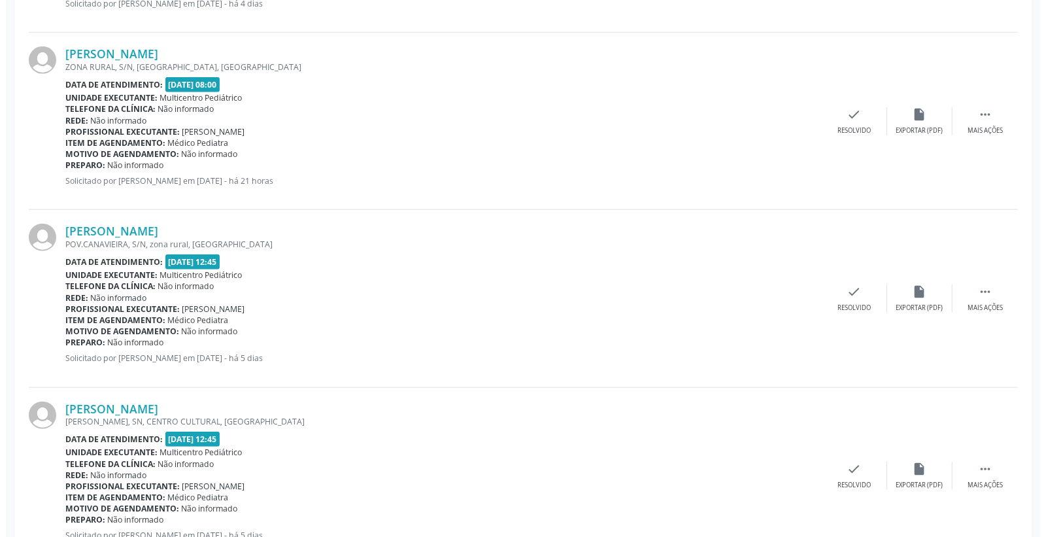
scroll to position [726, 0]
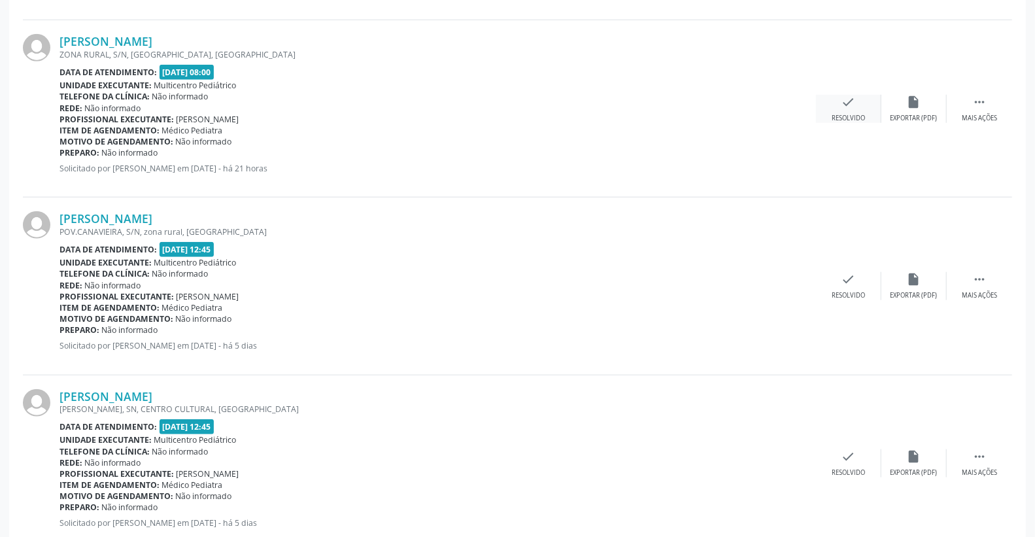
click at [854, 103] on icon "check" at bounding box center [848, 102] width 14 height 14
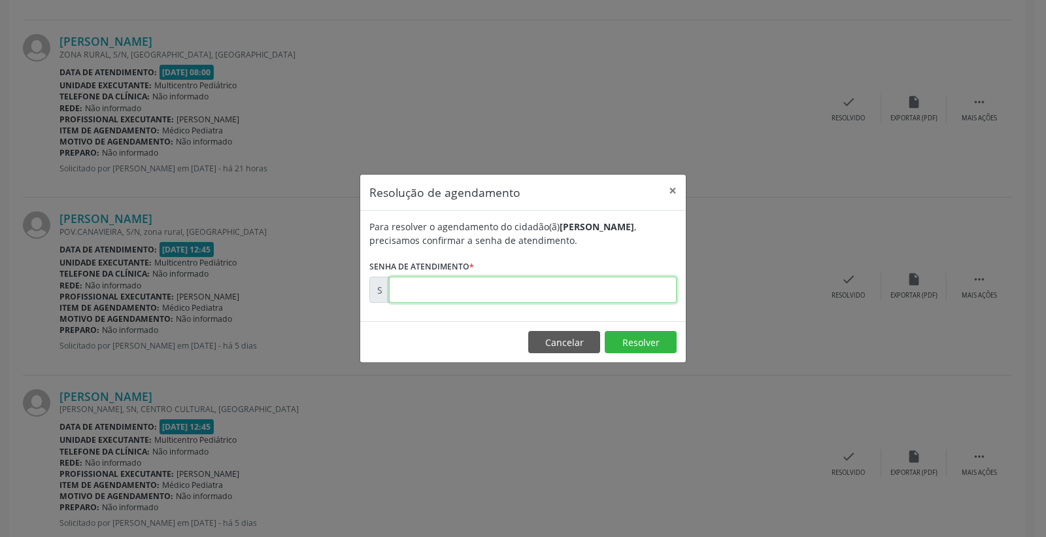
click at [612, 294] on input "text" at bounding box center [533, 290] width 288 height 26
type input "00171096"
click at [648, 334] on button "Resolver" at bounding box center [641, 342] width 72 height 22
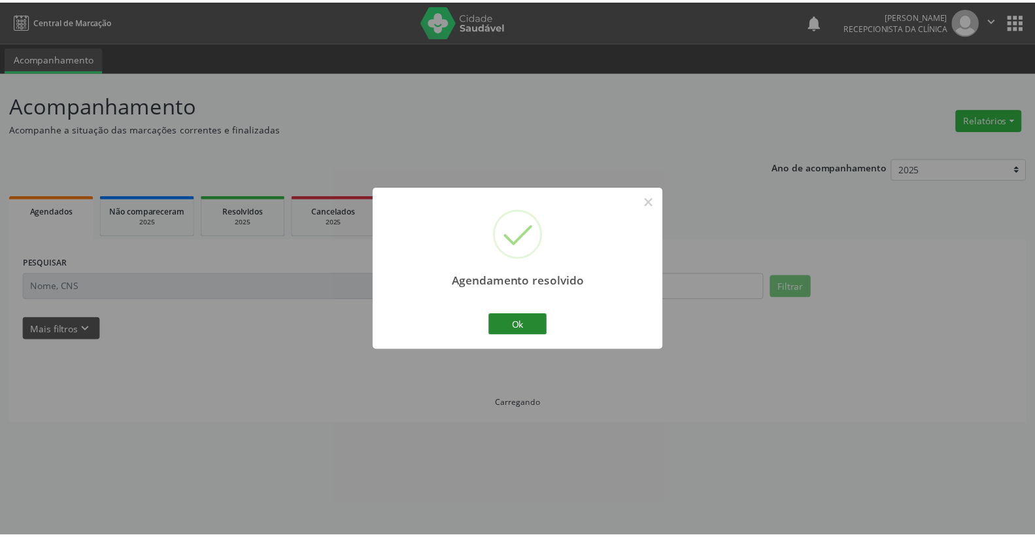
scroll to position [0, 0]
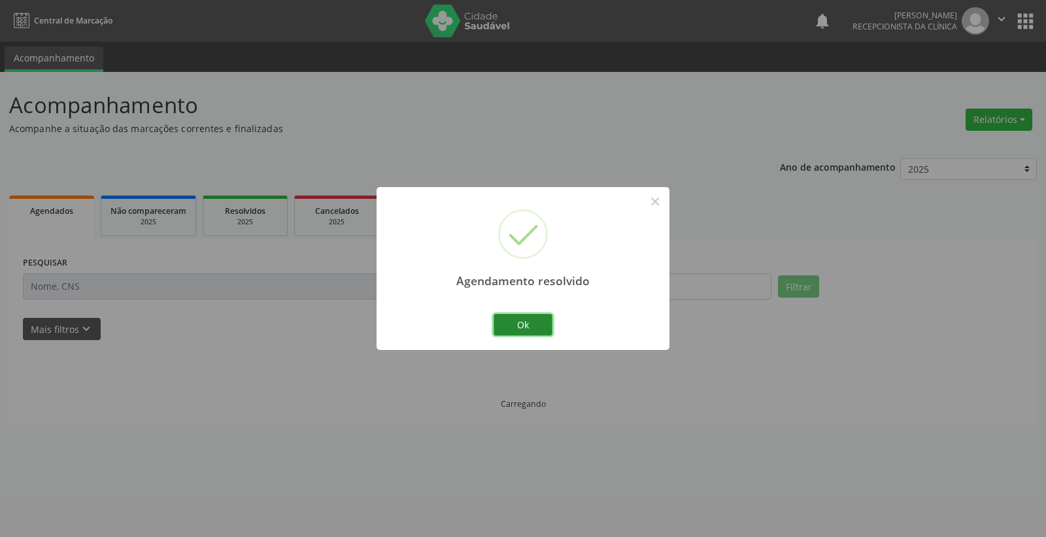
click at [540, 324] on button "Ok" at bounding box center [523, 325] width 59 height 22
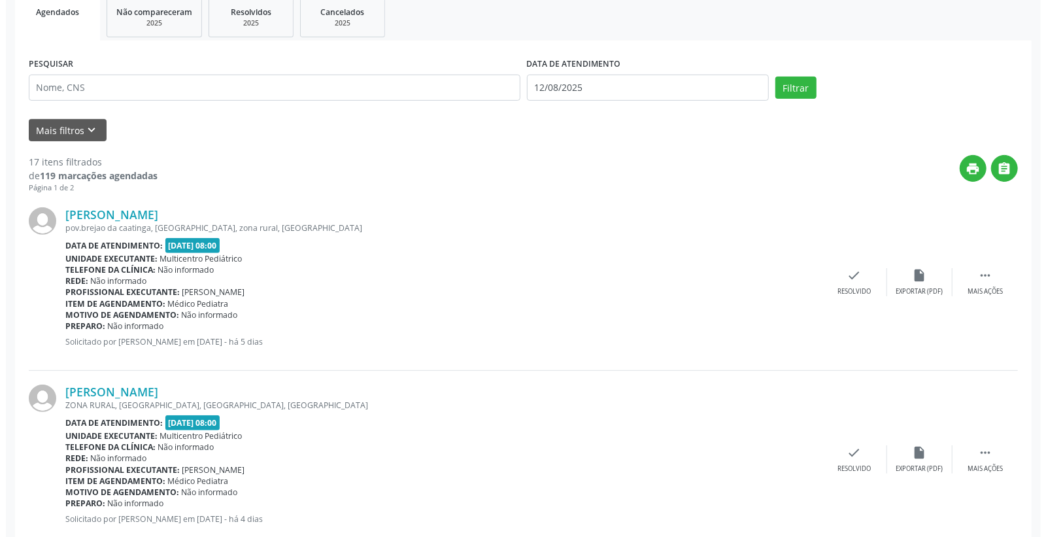
scroll to position [218, 0]
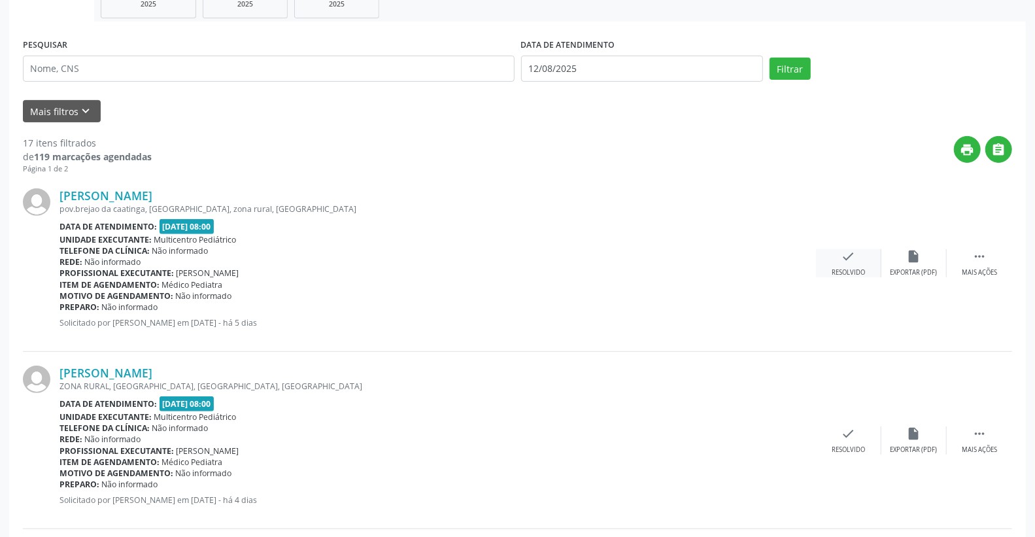
click at [858, 251] on div "check Resolvido" at bounding box center [848, 263] width 65 height 28
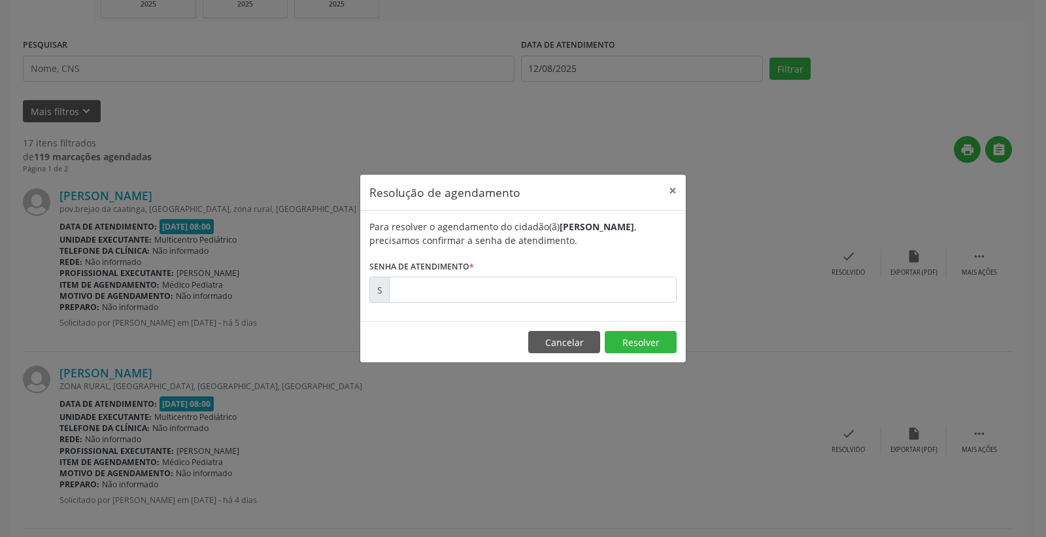
click at [632, 302] on div "Para resolver o agendamento do cidadão(ã) [PERSON_NAME] , precisamos confirmar …" at bounding box center [523, 266] width 326 height 110
click at [628, 298] on input "text" at bounding box center [533, 290] width 288 height 26
click at [618, 299] on input "text" at bounding box center [533, 290] width 288 height 26
type input "00170499"
click at [632, 331] on button "Resolver" at bounding box center [641, 342] width 72 height 22
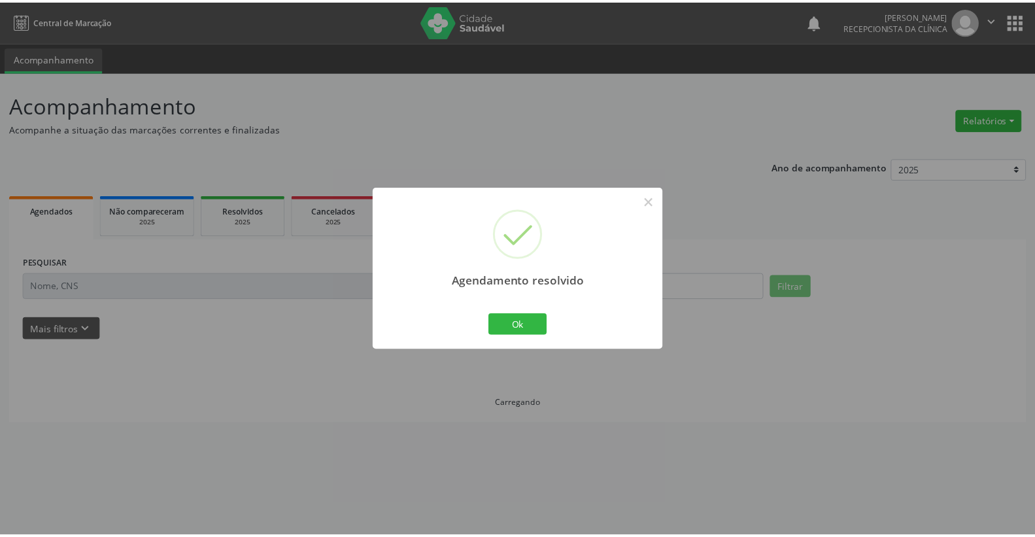
scroll to position [0, 0]
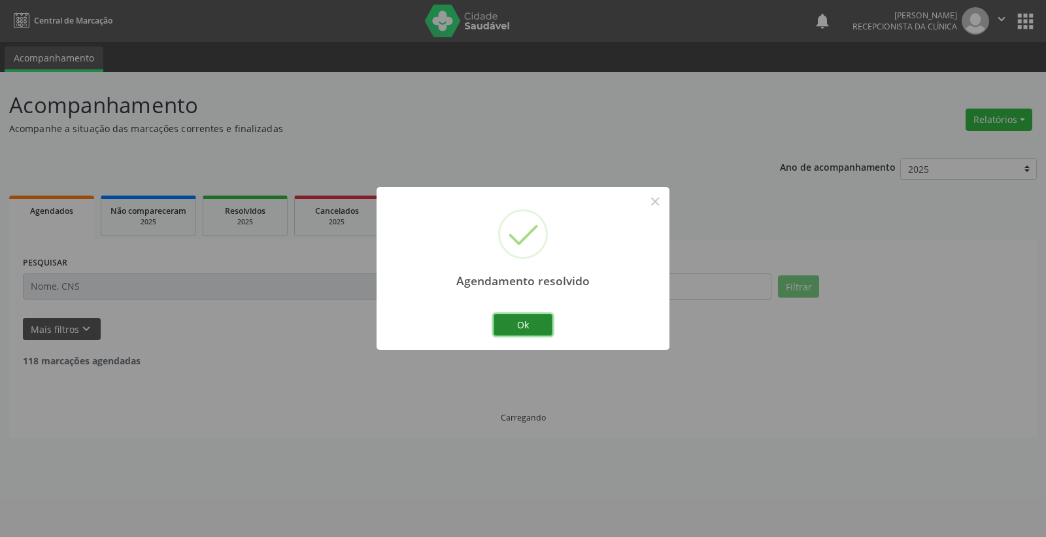
click at [546, 318] on button "Ok" at bounding box center [523, 325] width 59 height 22
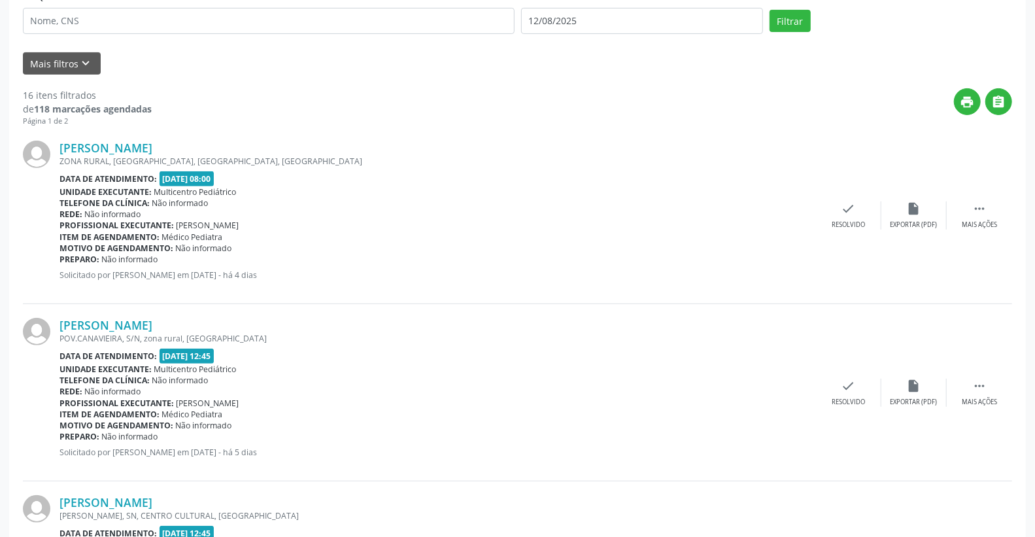
scroll to position [290, 0]
